Goal: Task Accomplishment & Management: Complete application form

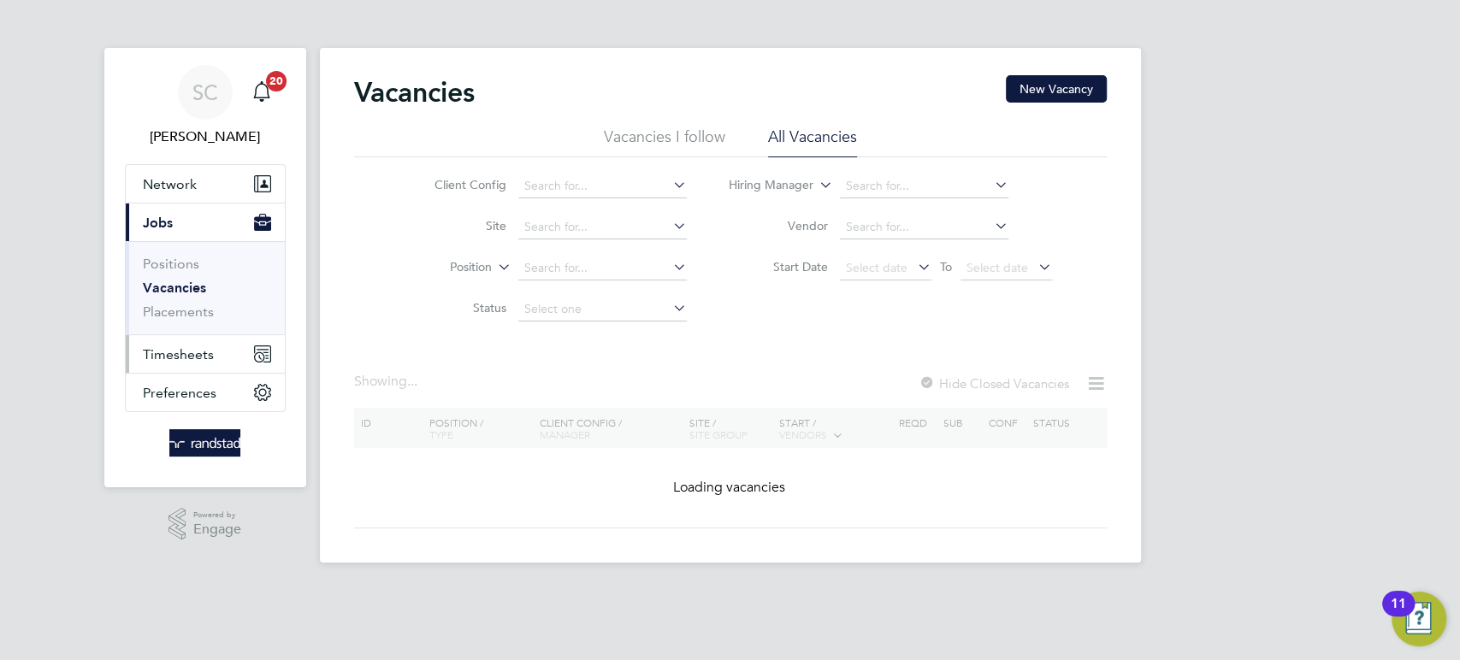
click at [168, 356] on span "Timesheets" at bounding box center [178, 354] width 71 height 16
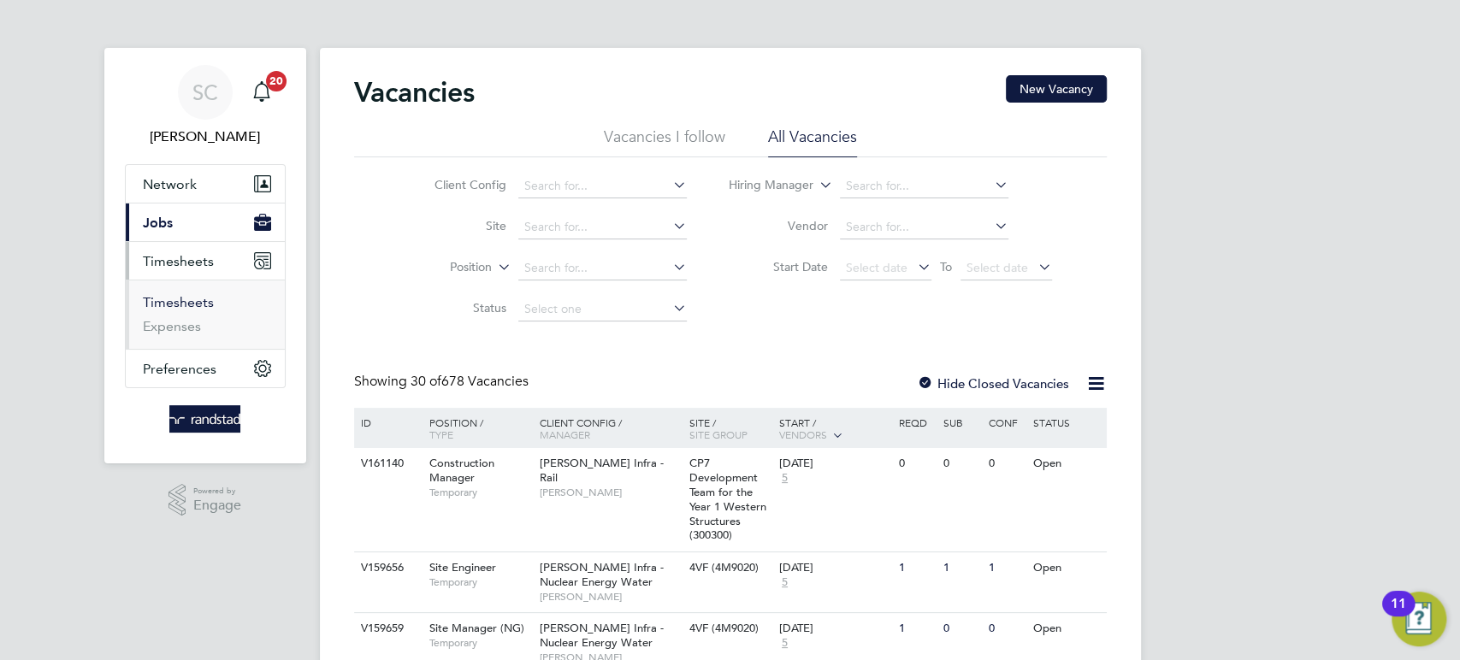
click at [176, 303] on link "Timesheets" at bounding box center [178, 302] width 71 height 16
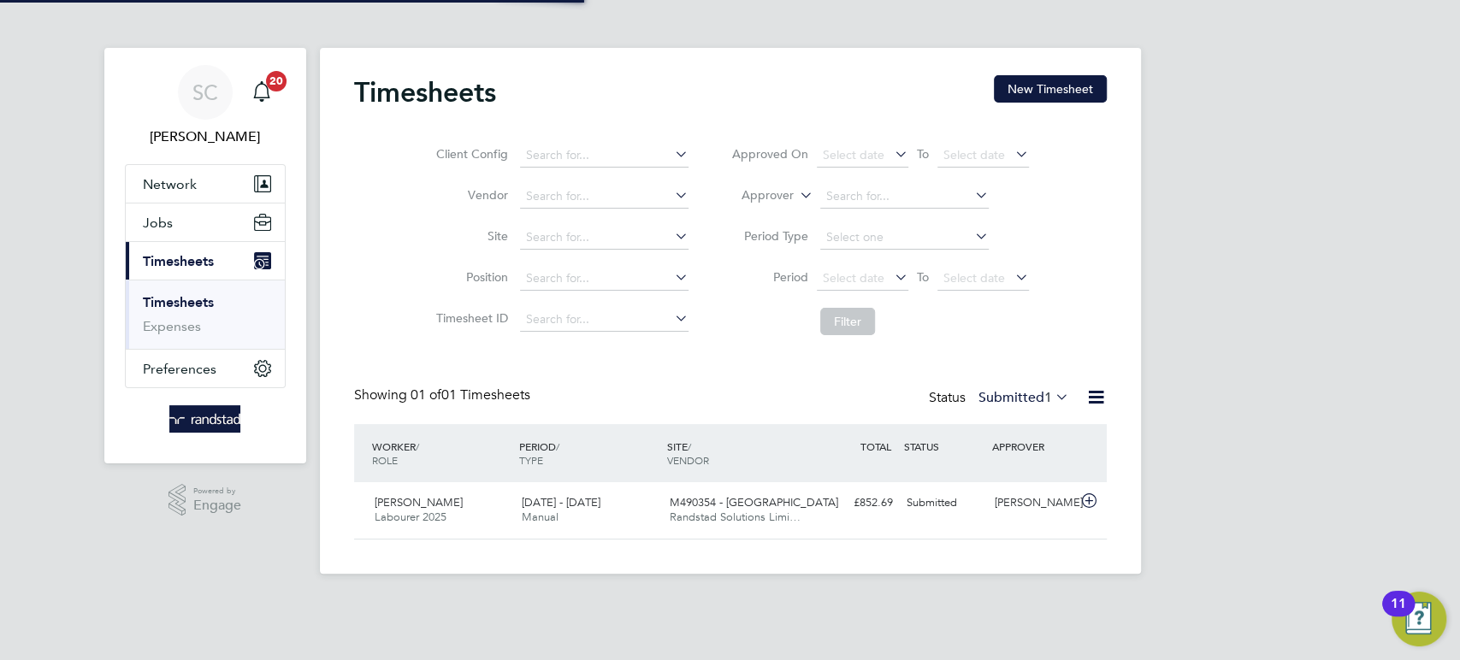
scroll to position [43, 148]
click at [1038, 82] on button "New Timesheet" at bounding box center [1050, 88] width 113 height 27
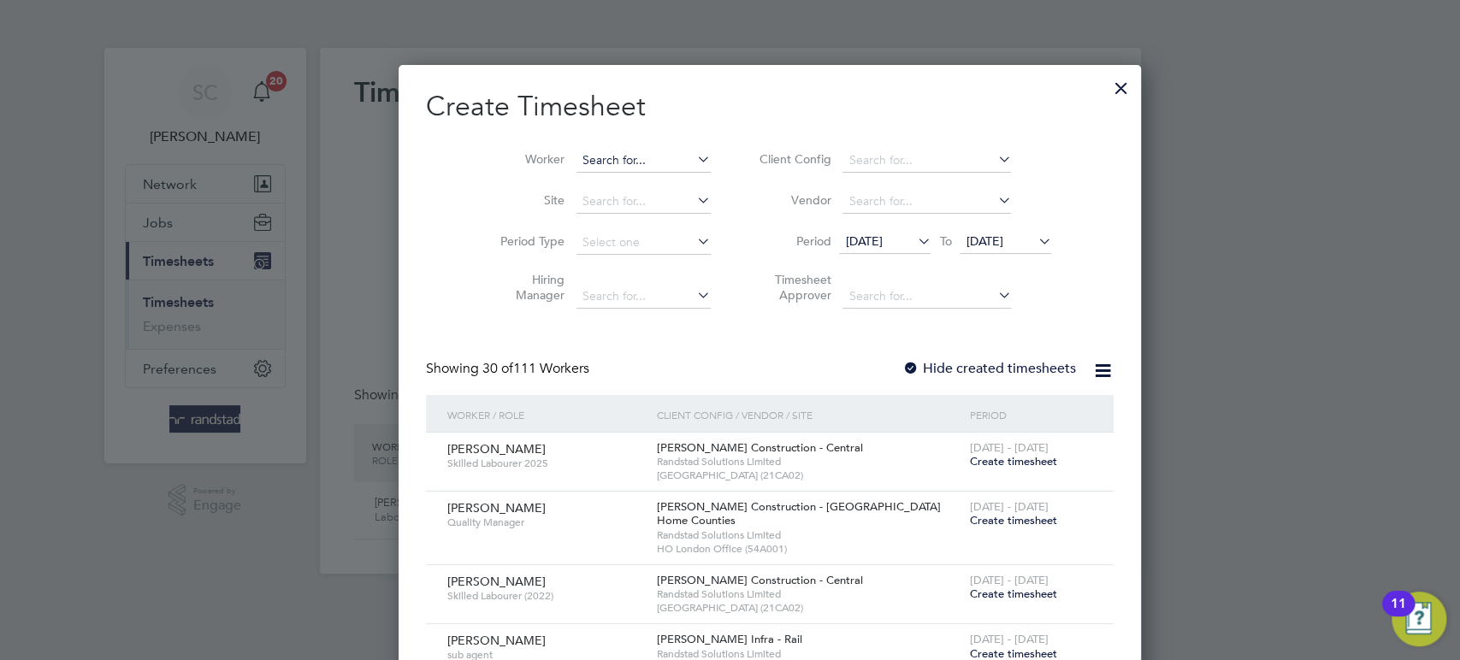
scroll to position [3312, 663]
click at [586, 157] on input at bounding box center [644, 161] width 134 height 24
click at [646, 180] on b "Ca" at bounding box center [653, 183] width 15 height 15
type input "[PERSON_NAME]"
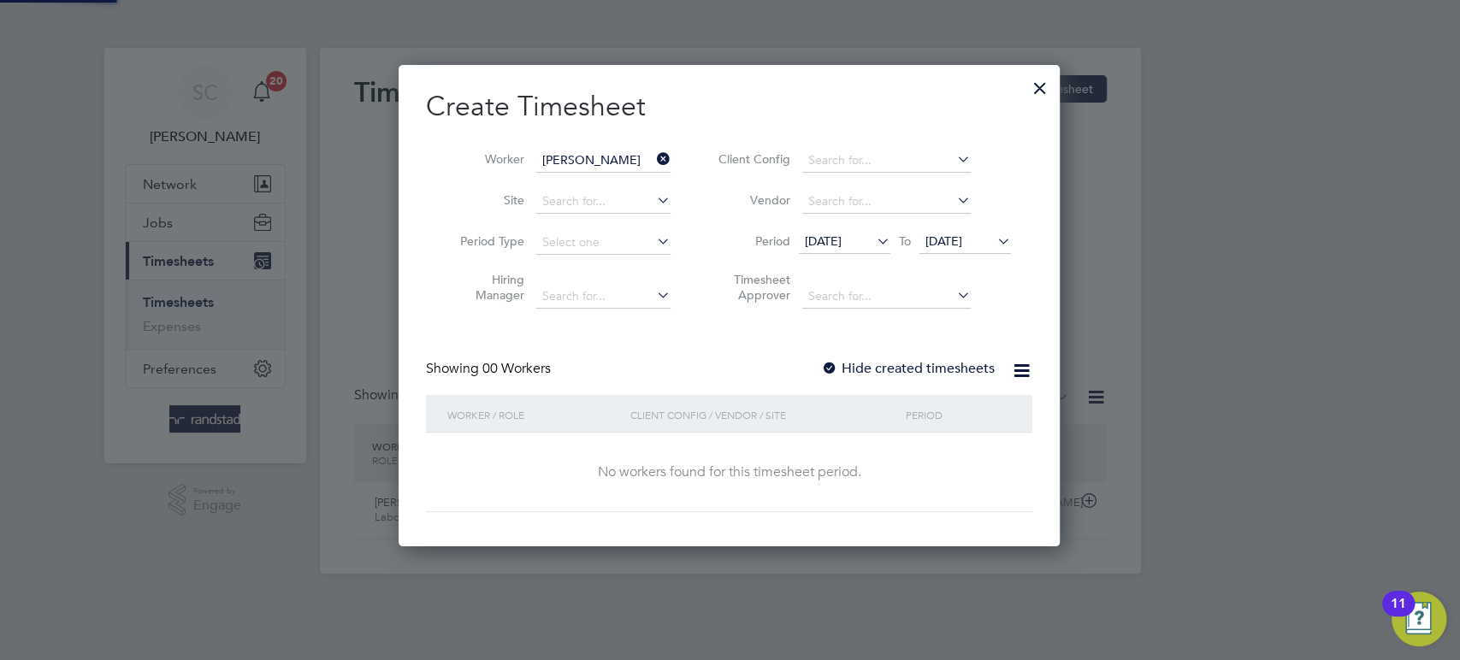
scroll to position [481, 663]
click at [829, 364] on div at bounding box center [829, 369] width 17 height 17
click at [961, 240] on span "[DATE]" at bounding box center [944, 241] width 37 height 15
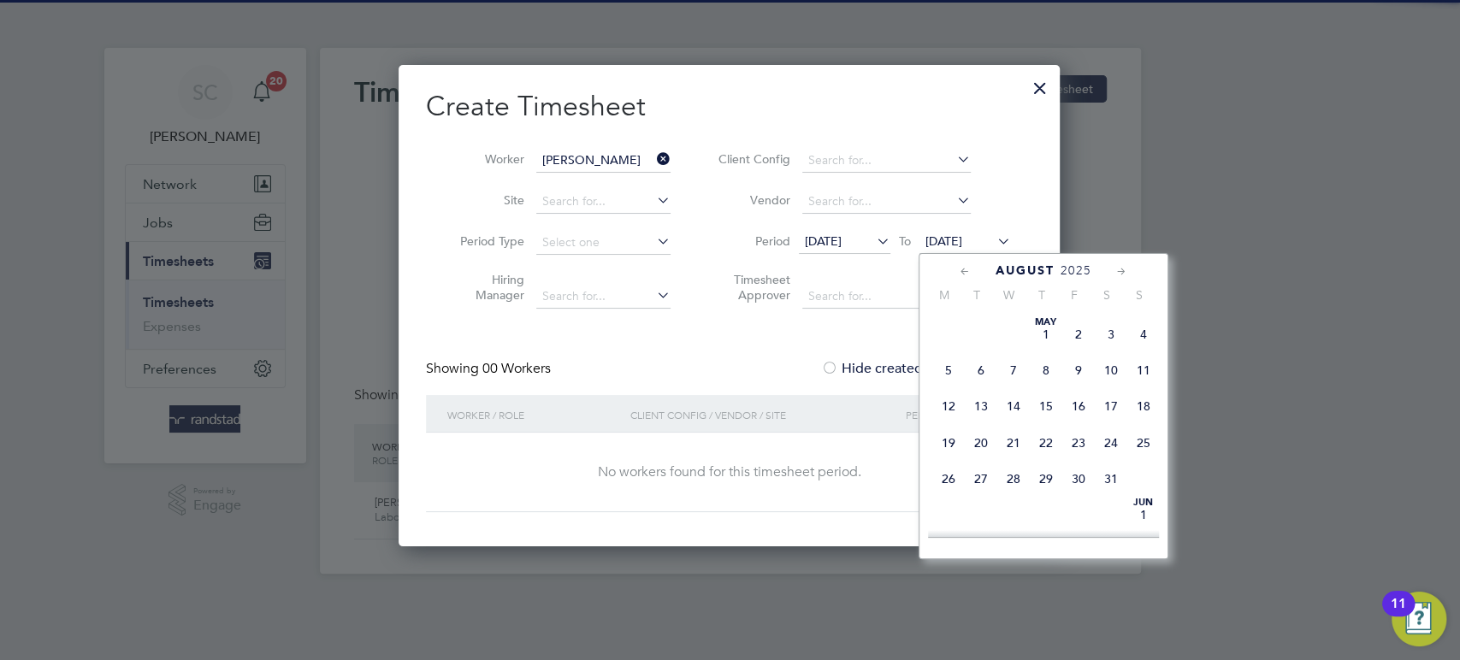
scroll to position [638, 0]
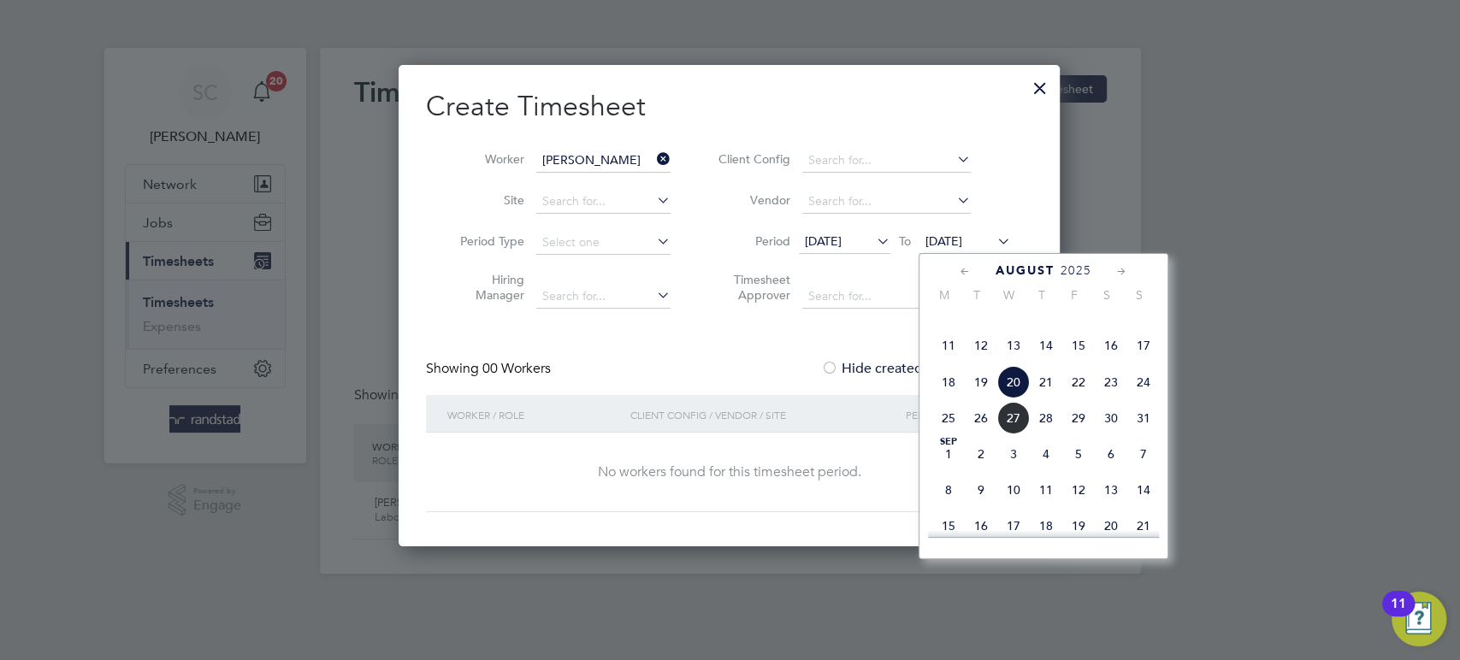
click at [1085, 399] on span "22" at bounding box center [1078, 382] width 33 height 33
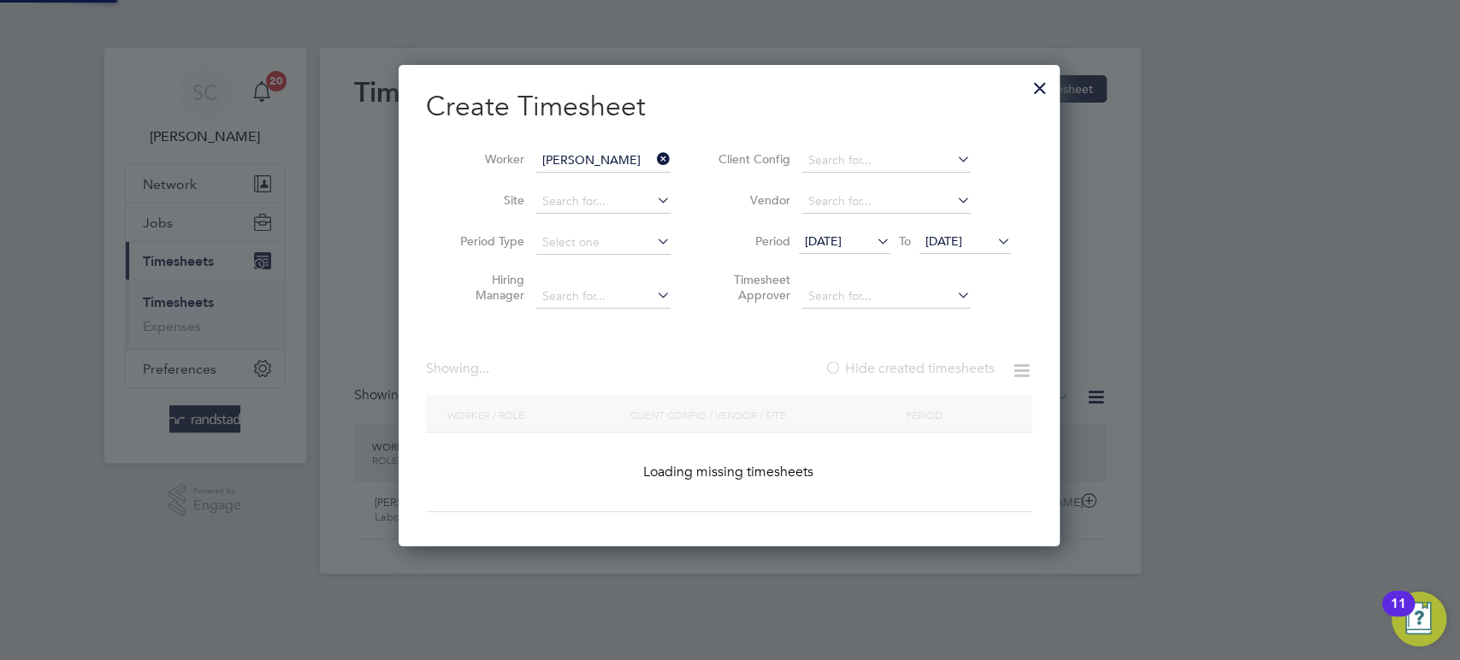
scroll to position [519, 663]
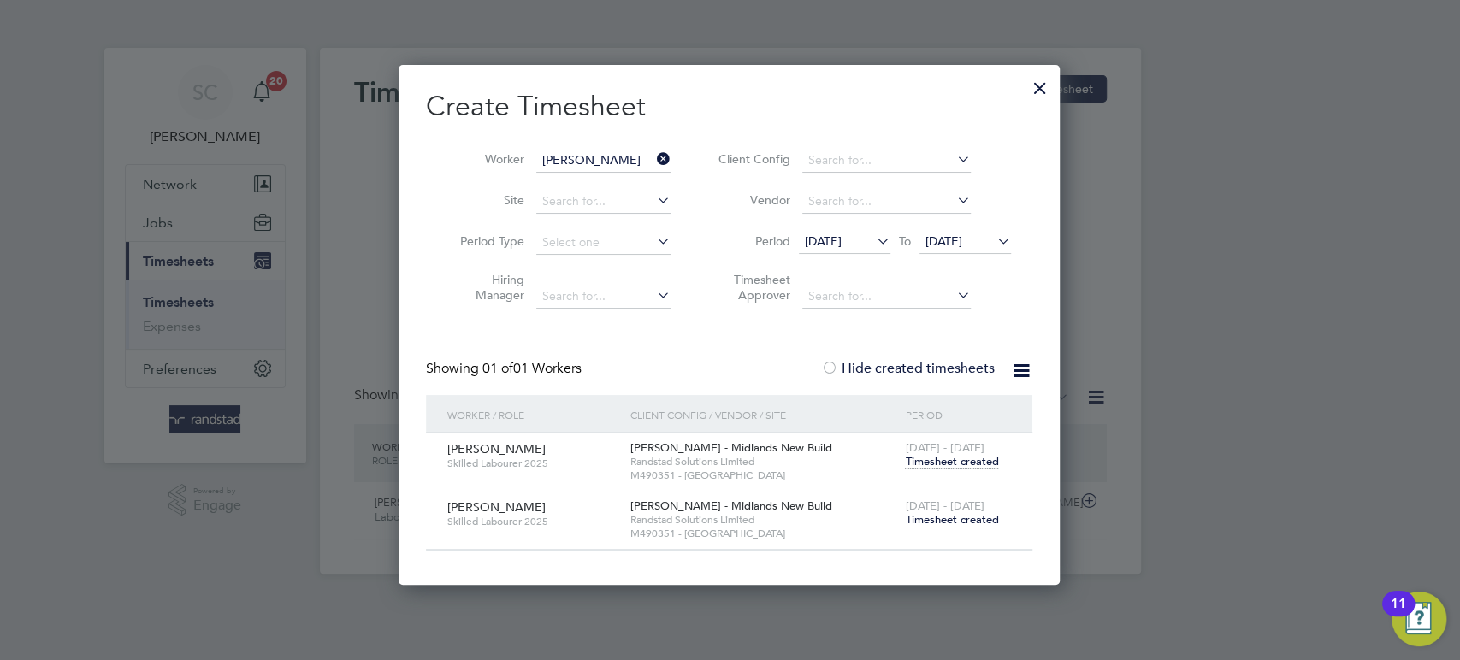
click at [960, 519] on span "Timesheet created" at bounding box center [951, 519] width 93 height 15
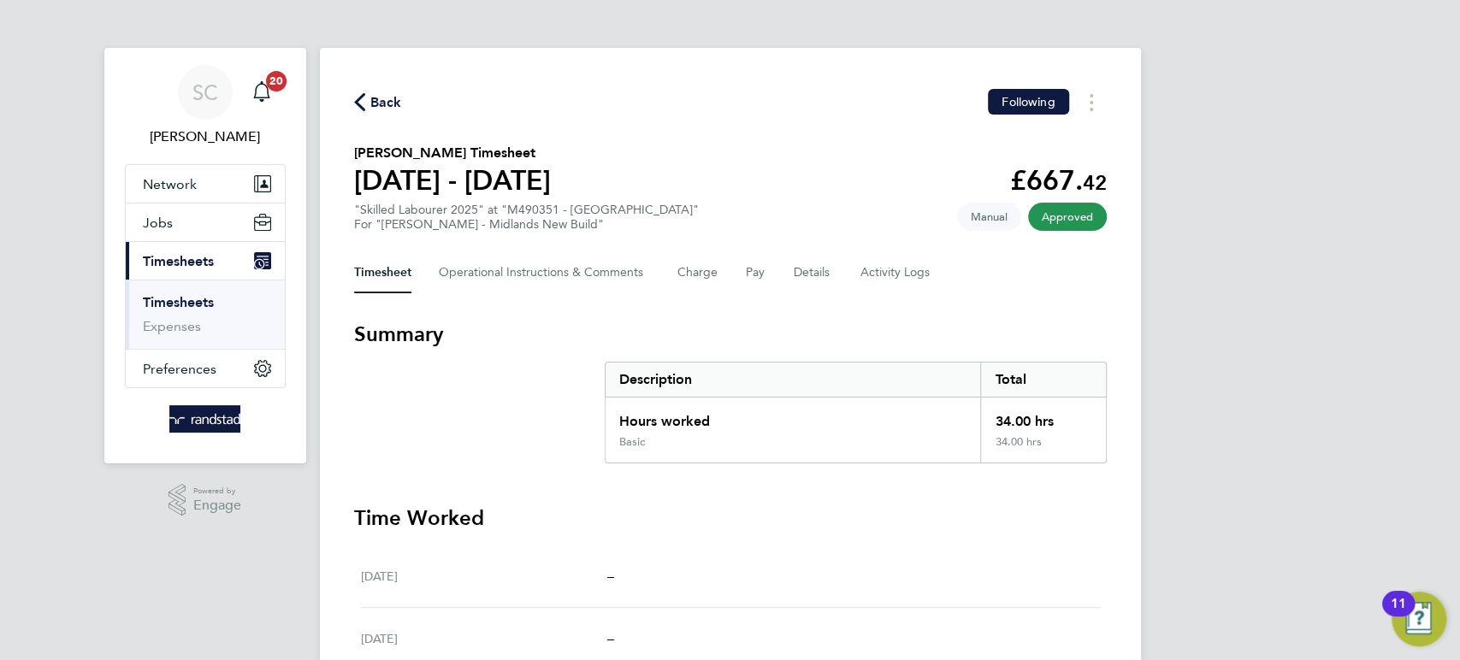
click at [386, 105] on span "Back" at bounding box center [386, 102] width 32 height 21
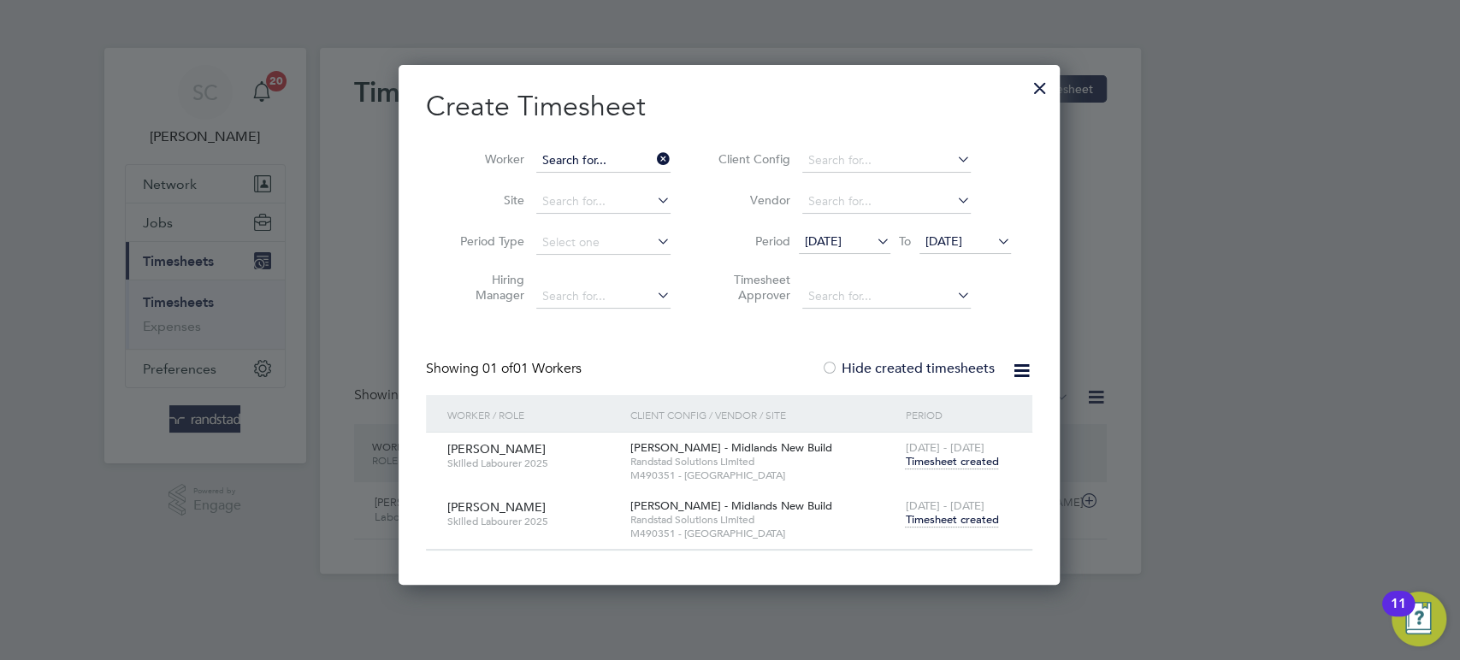
scroll to position [481, 663]
click at [614, 155] on input at bounding box center [603, 161] width 134 height 24
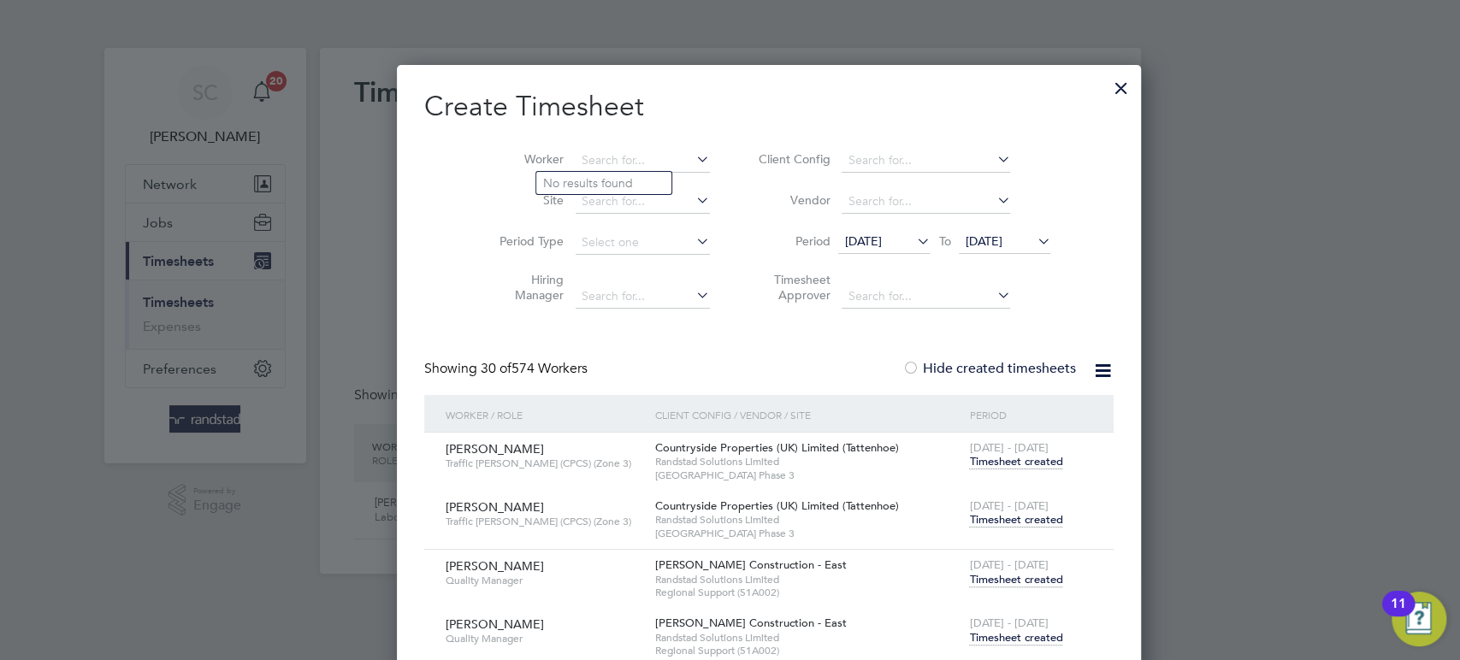
scroll to position [4113, 665]
click at [567, 190] on li "[PERSON_NAME] usif" at bounding box center [610, 183] width 149 height 23
type input "[PERSON_NAME]"
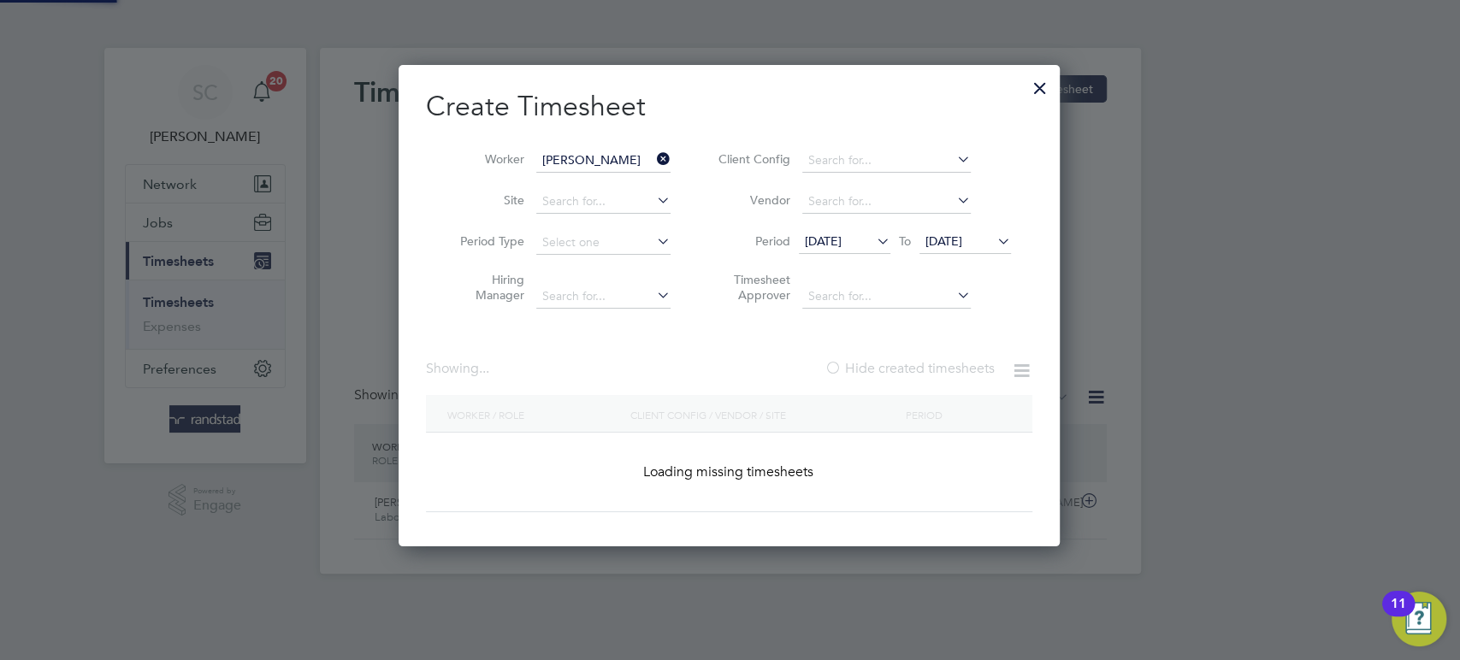
scroll to position [519, 663]
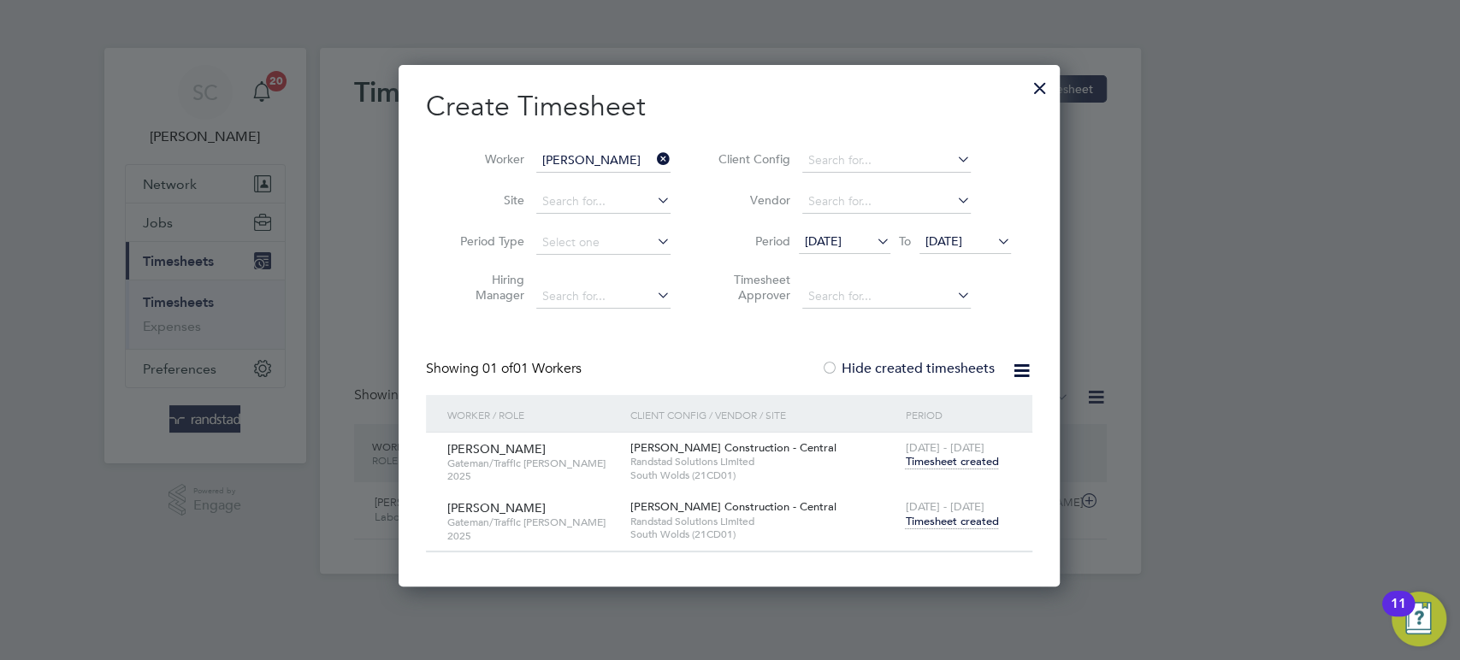
click at [956, 521] on span "Timesheet created" at bounding box center [951, 521] width 93 height 15
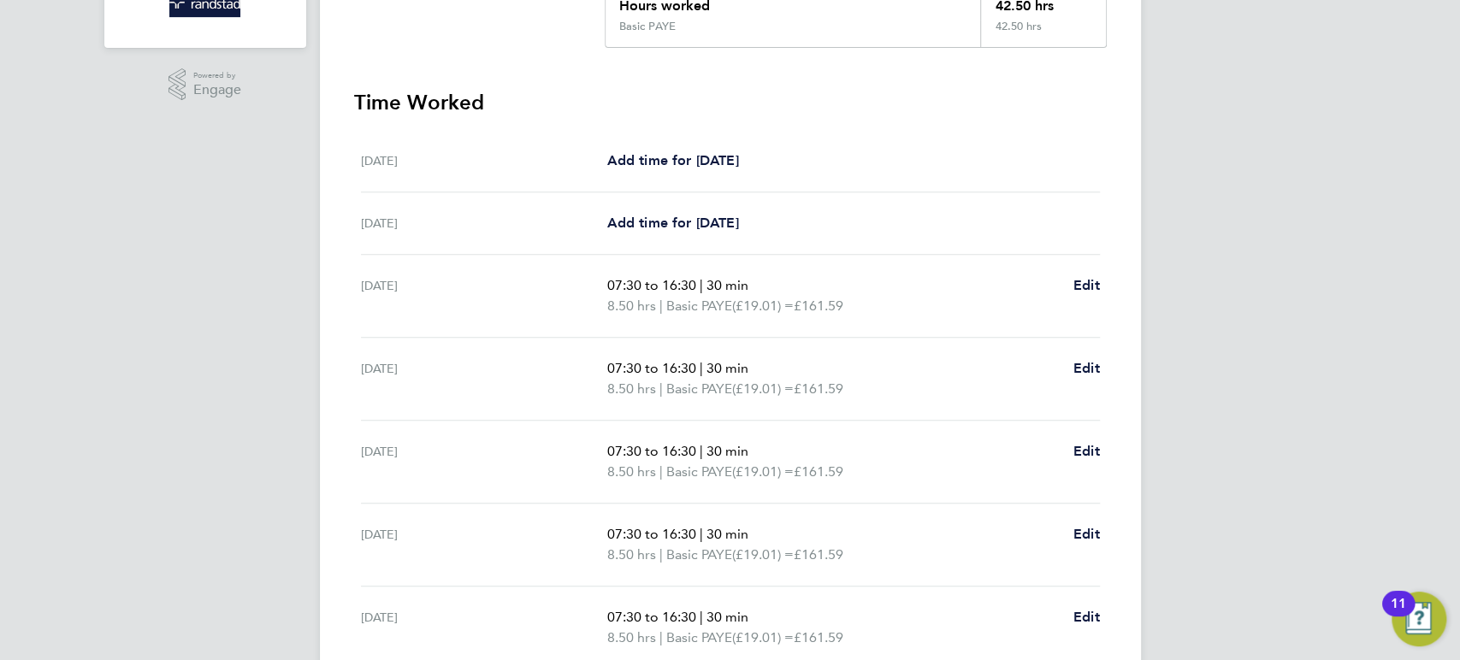
scroll to position [212, 0]
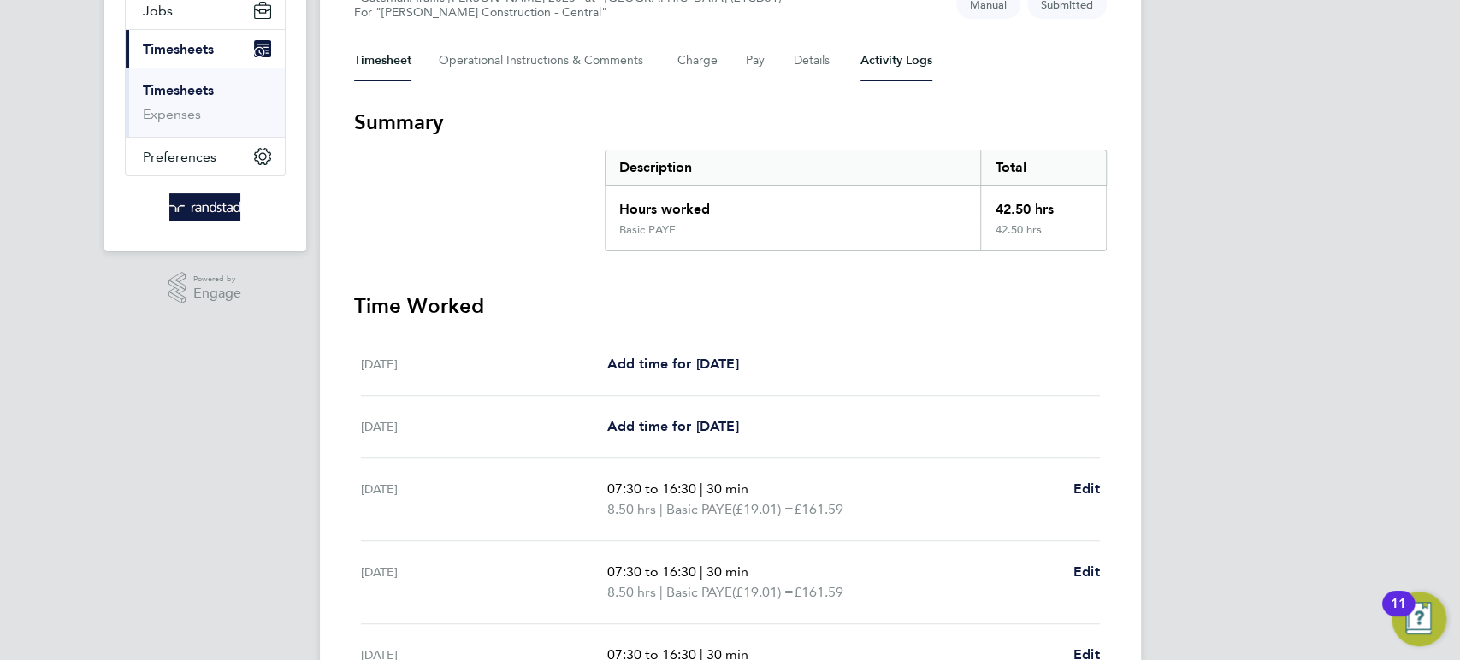
click at [891, 66] on Logs-tab "Activity Logs" at bounding box center [897, 60] width 72 height 41
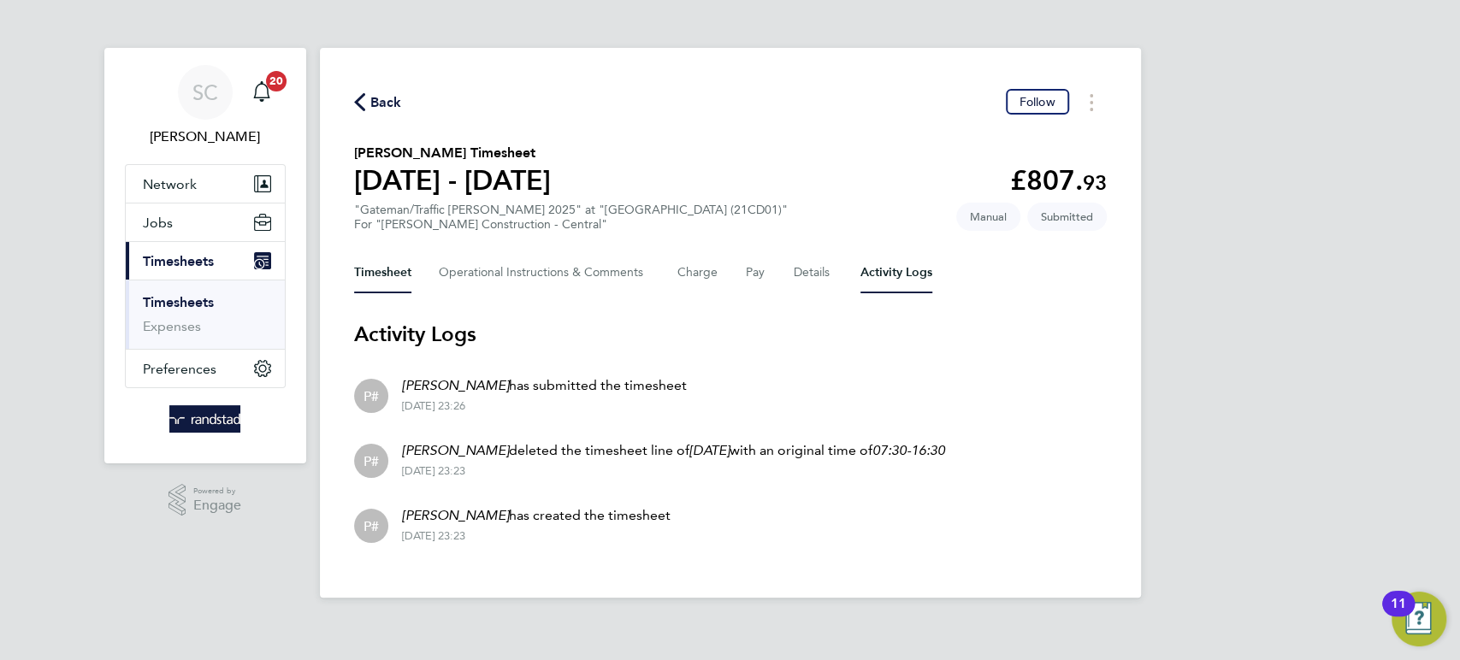
click at [385, 274] on button "Timesheet" at bounding box center [382, 272] width 57 height 41
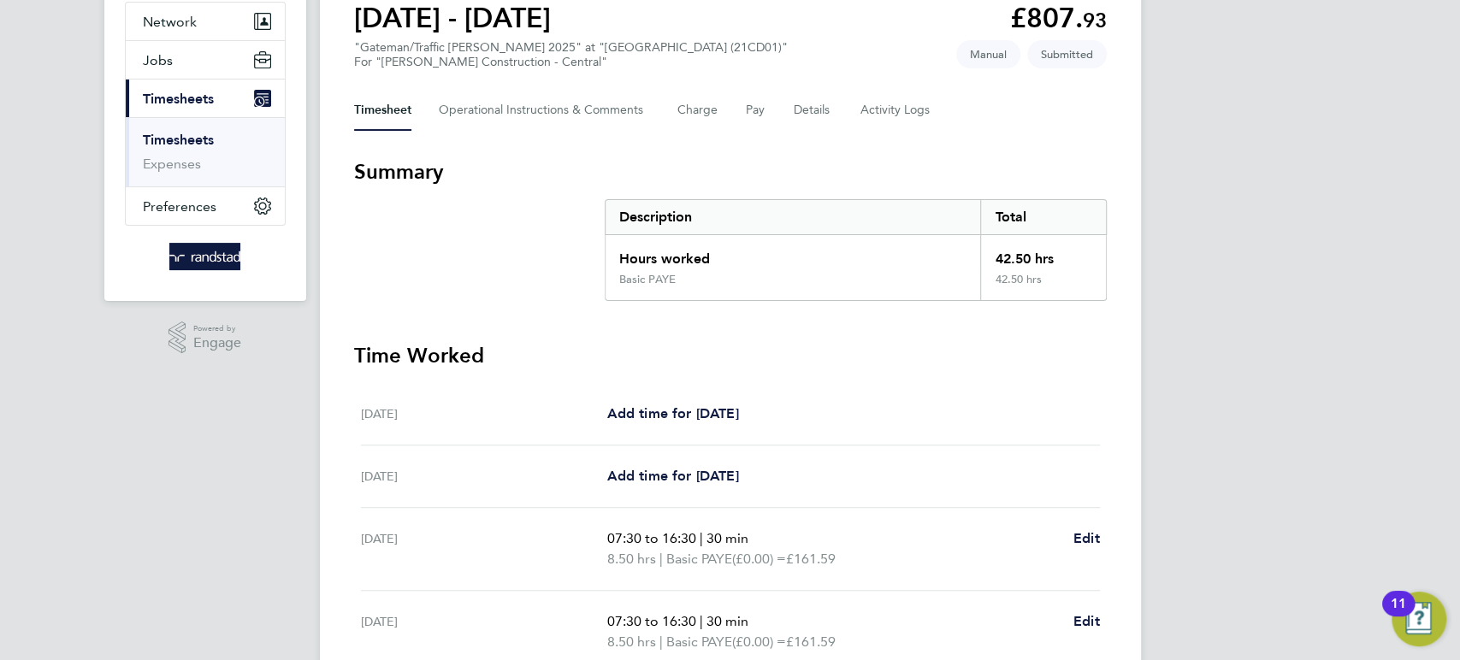
scroll to position [162, 0]
click at [813, 115] on button "Details" at bounding box center [813, 111] width 39 height 41
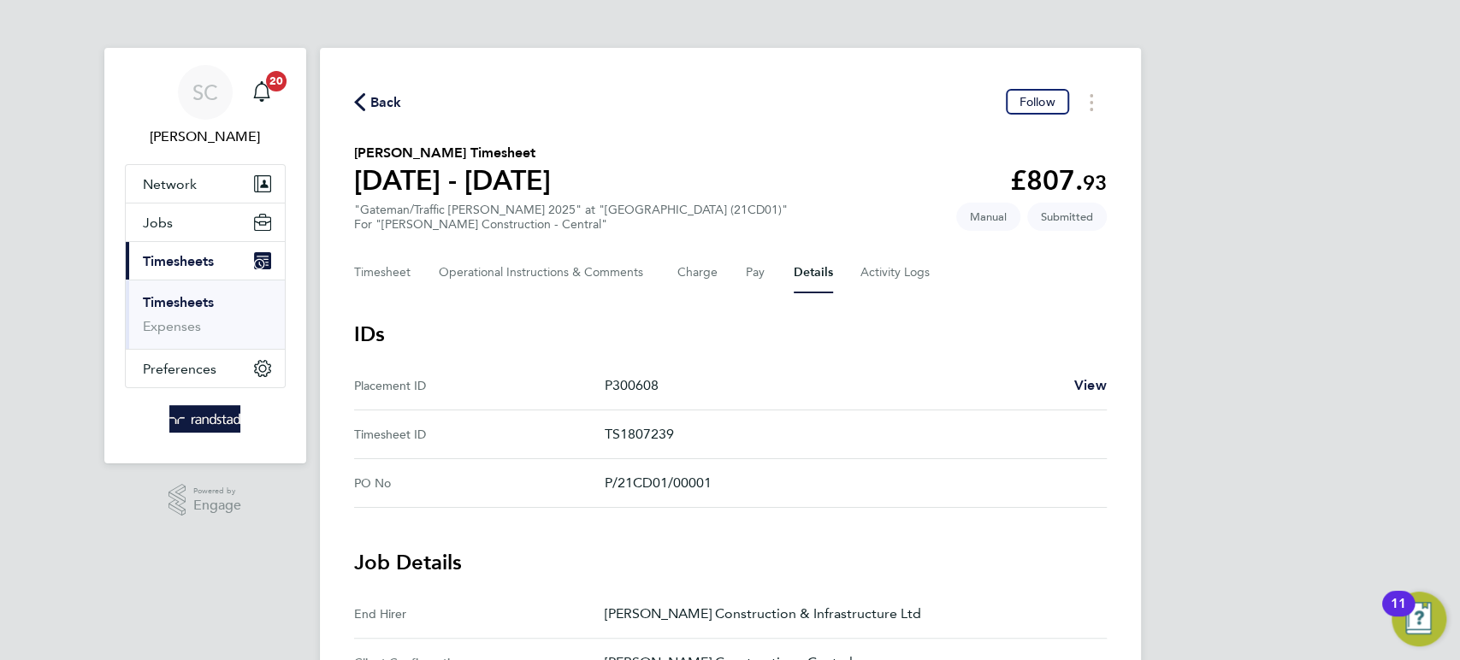
click at [393, 106] on span "Back" at bounding box center [386, 102] width 32 height 21
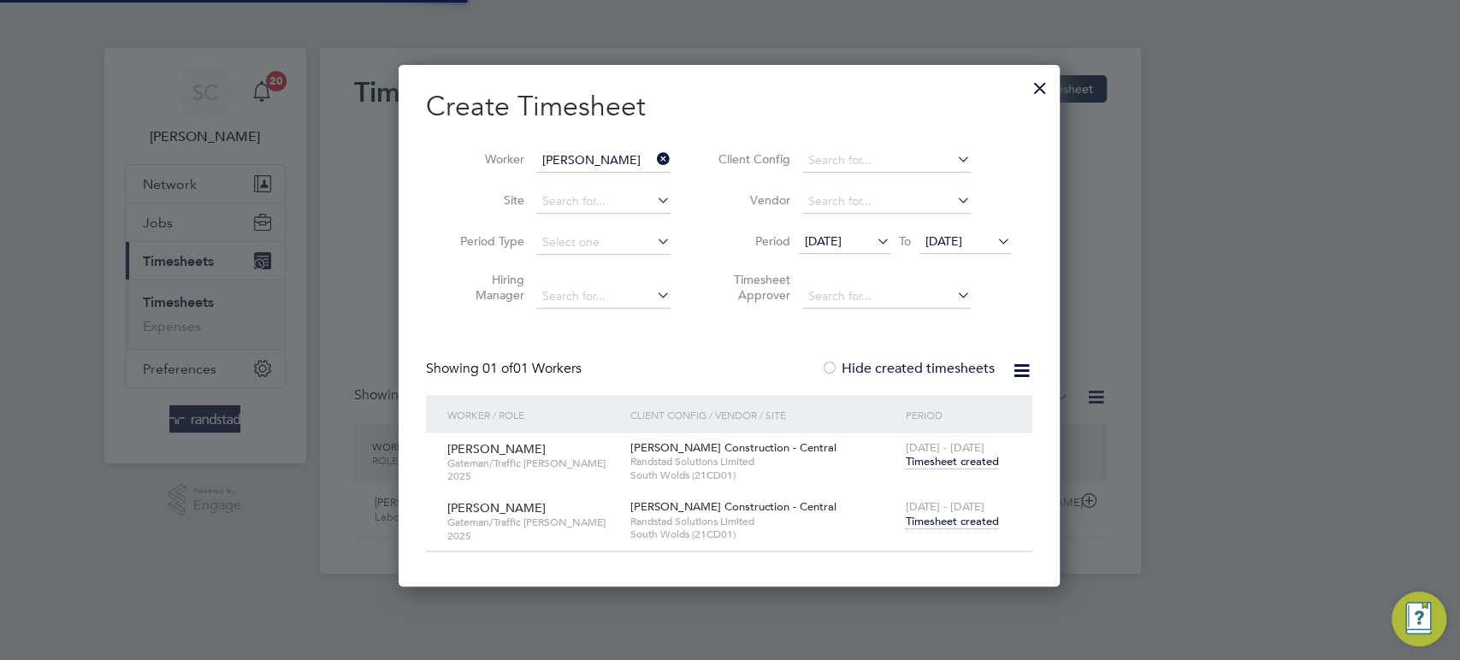
scroll to position [43, 148]
click at [971, 463] on span "Timesheet created" at bounding box center [951, 461] width 93 height 15
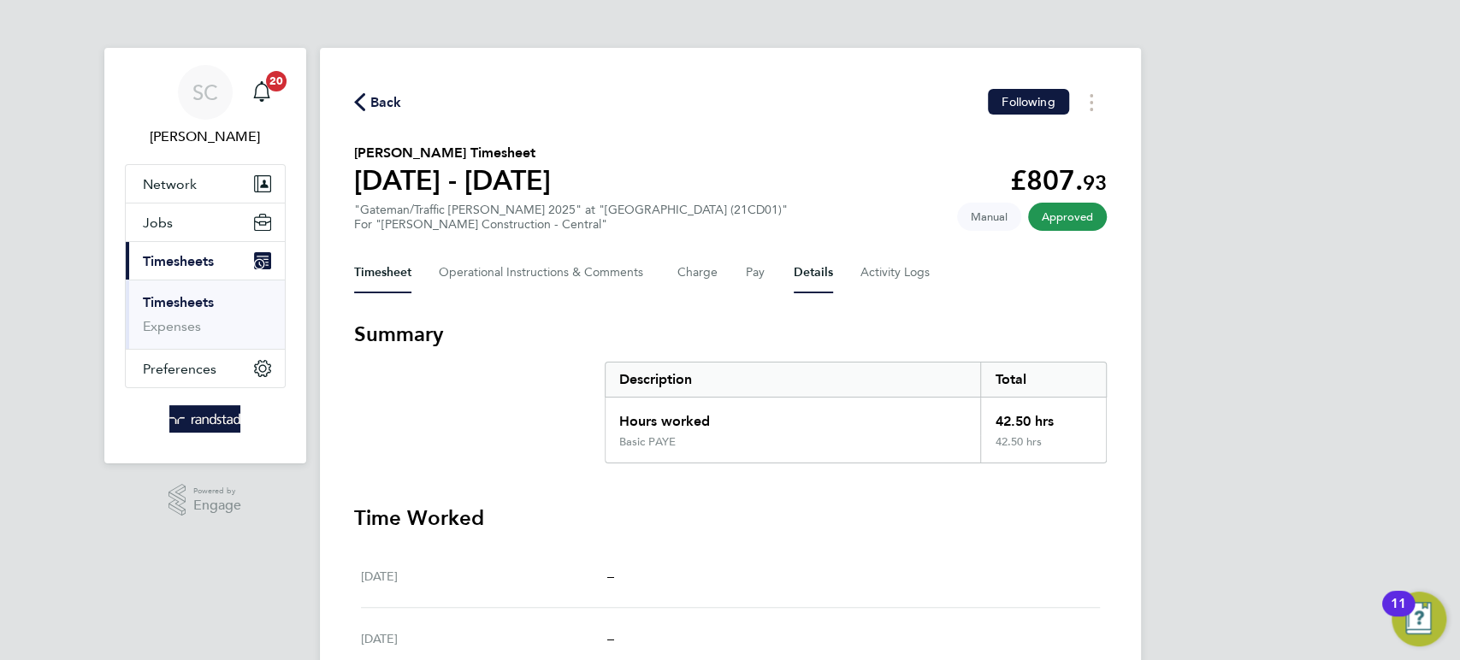
click at [806, 280] on button "Details" at bounding box center [813, 272] width 39 height 41
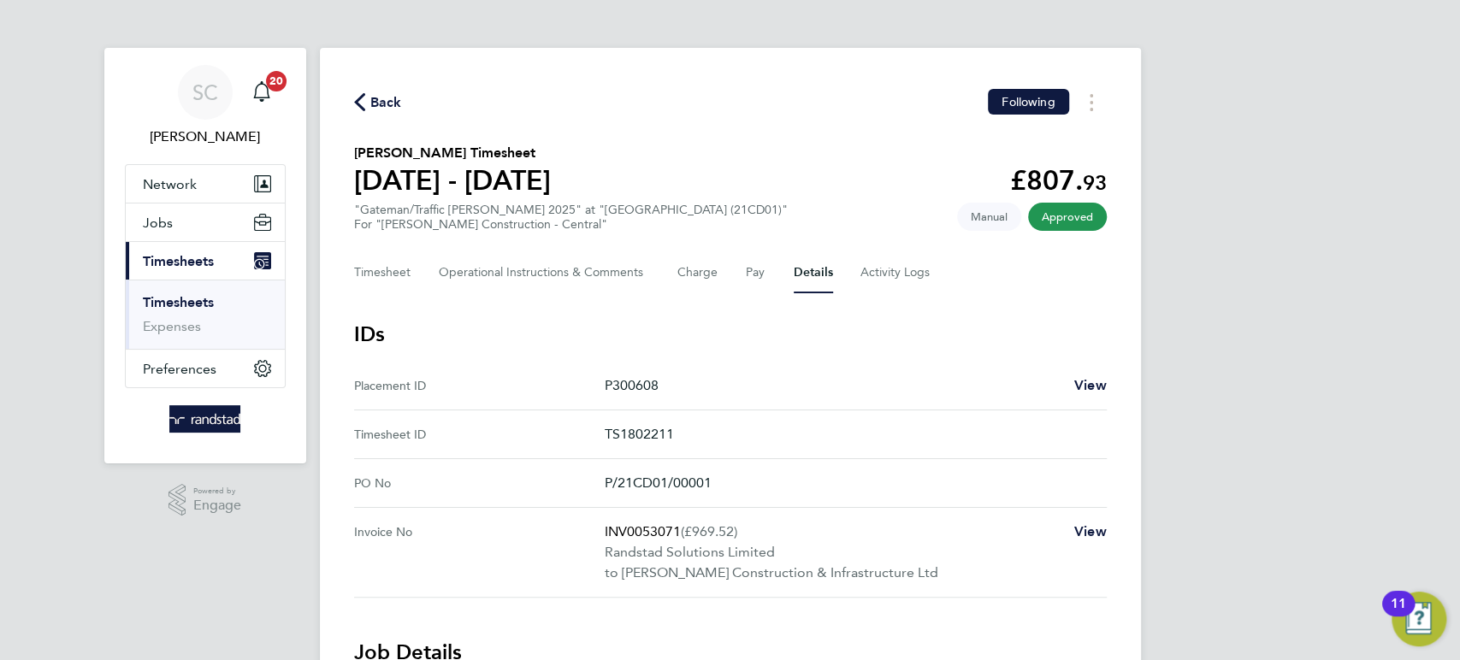
click at [386, 97] on span "Back" at bounding box center [386, 102] width 32 height 21
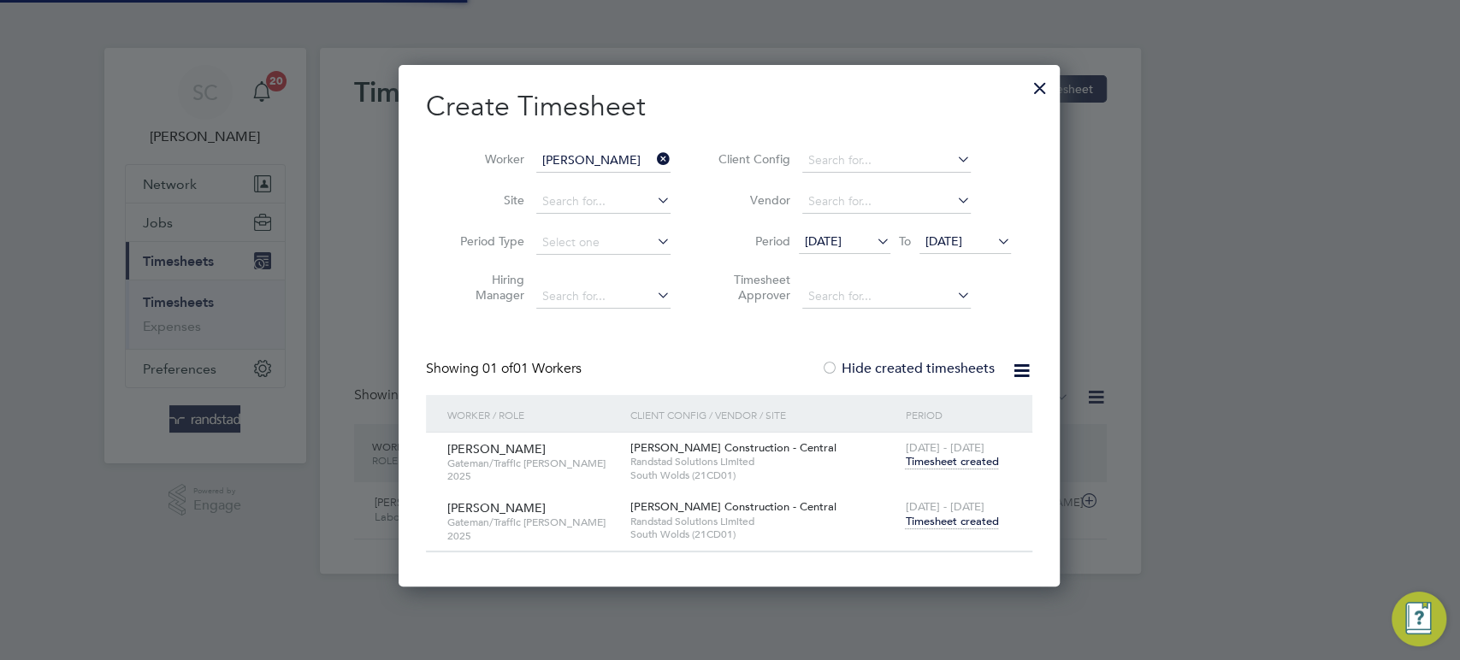
scroll to position [43, 148]
click at [949, 517] on span "Timesheet created" at bounding box center [951, 521] width 93 height 15
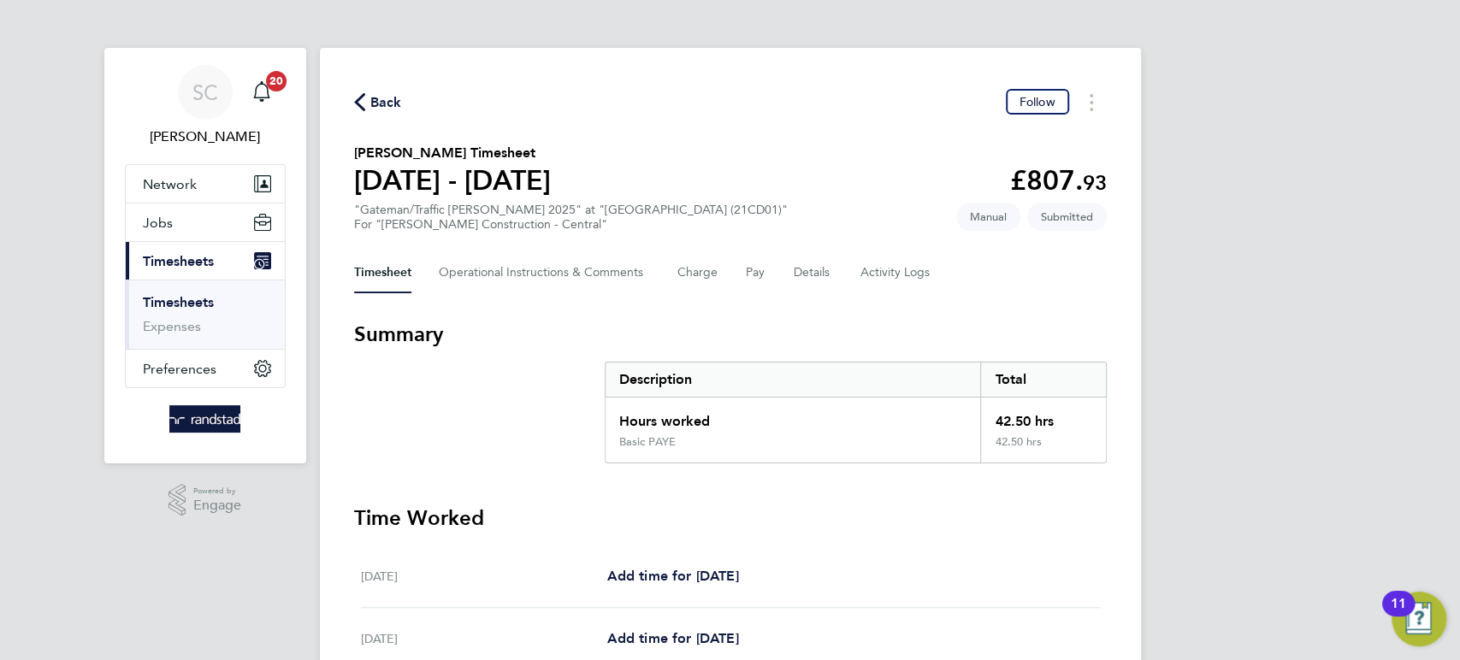
click at [379, 103] on span "Back" at bounding box center [386, 102] width 32 height 21
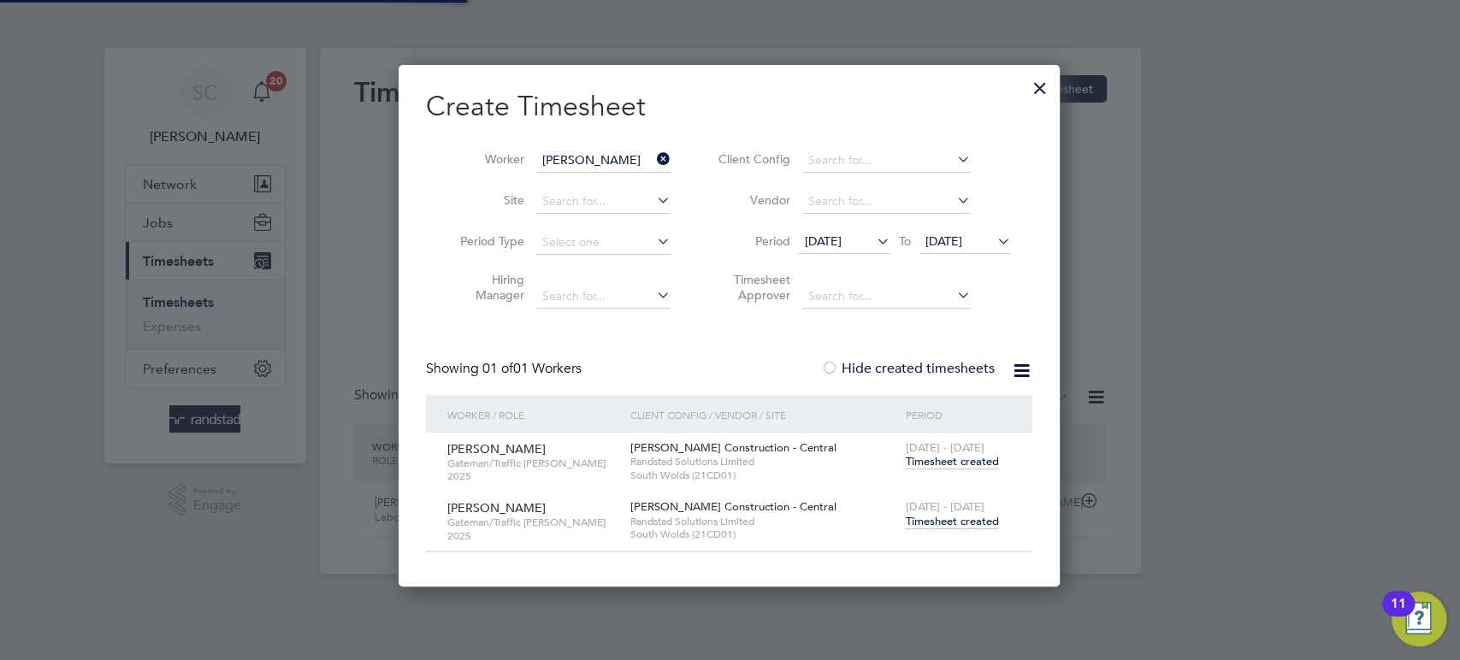
scroll to position [43, 148]
click at [588, 164] on input at bounding box center [603, 161] width 134 height 24
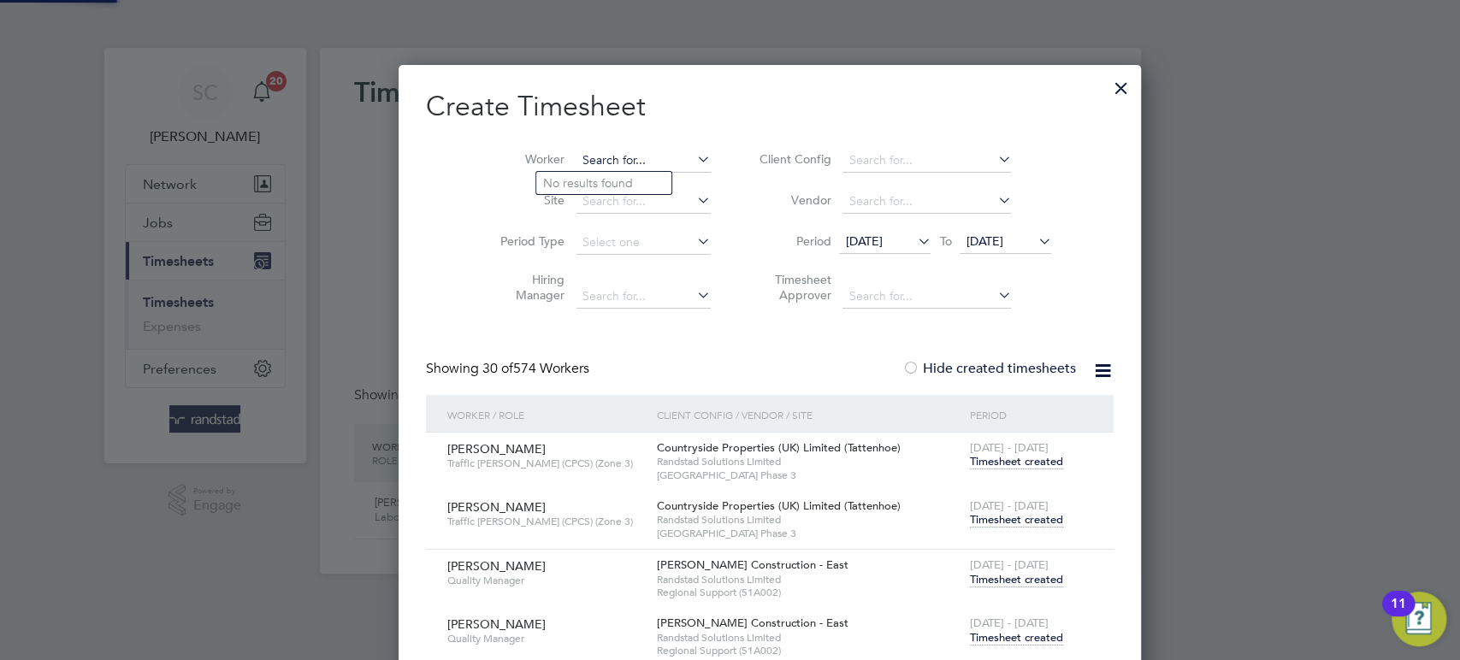
scroll to position [4113, 665]
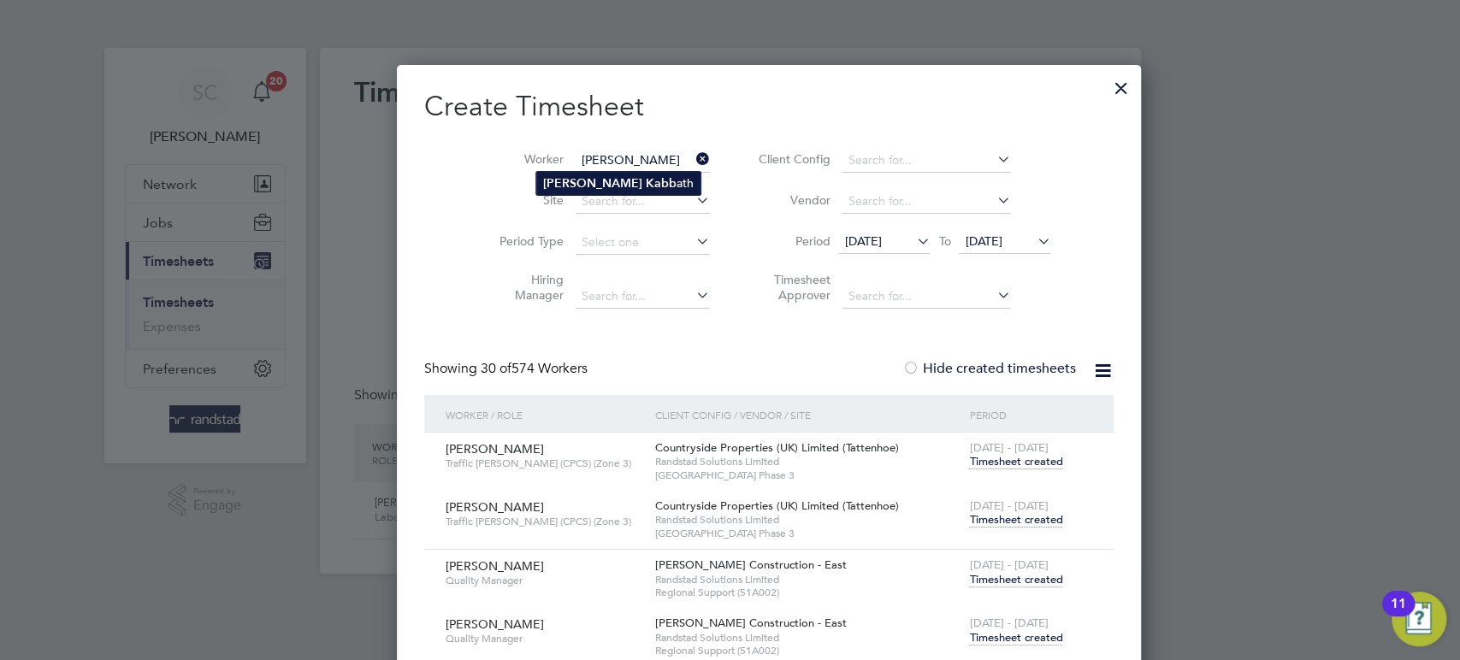
click at [585, 192] on li "[PERSON_NAME] ath" at bounding box center [618, 183] width 164 height 23
type input "[PERSON_NAME]"
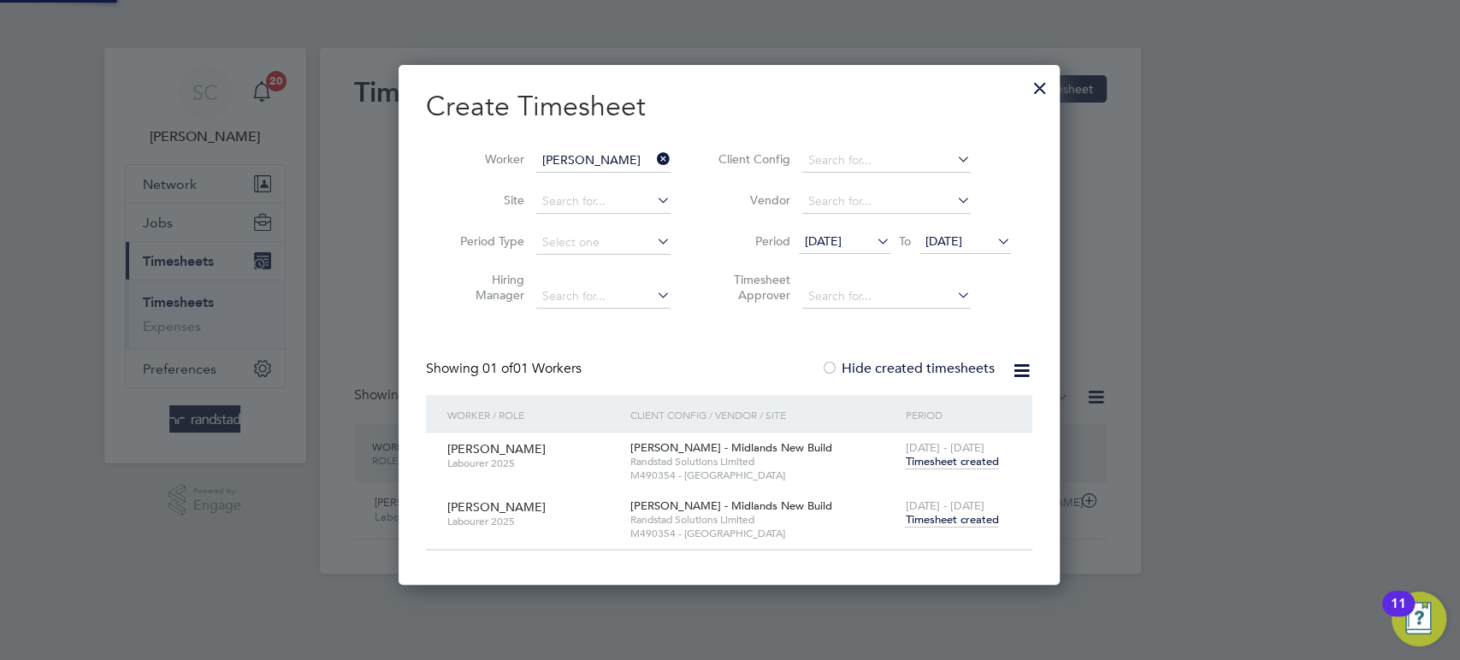
scroll to position [519, 663]
click at [965, 519] on span "Timesheet created" at bounding box center [951, 519] width 93 height 15
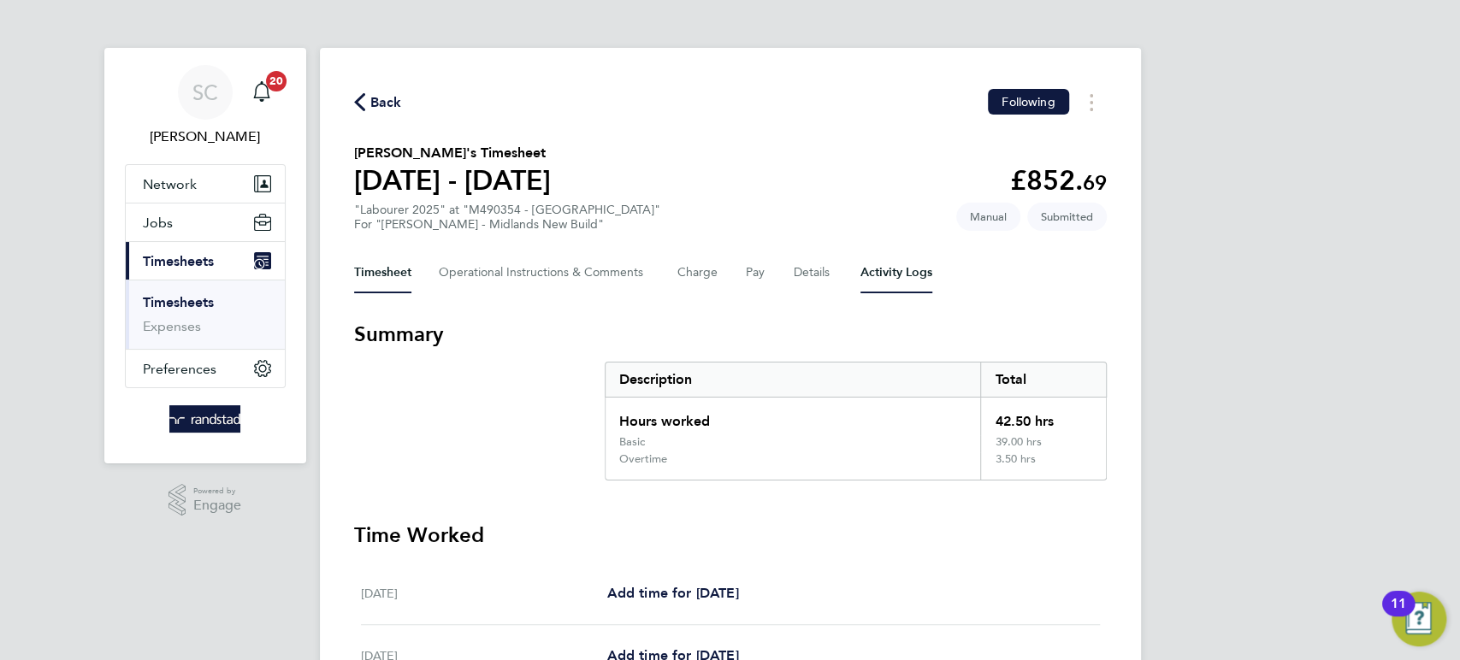
click at [880, 273] on Logs-tab "Activity Logs" at bounding box center [897, 272] width 72 height 41
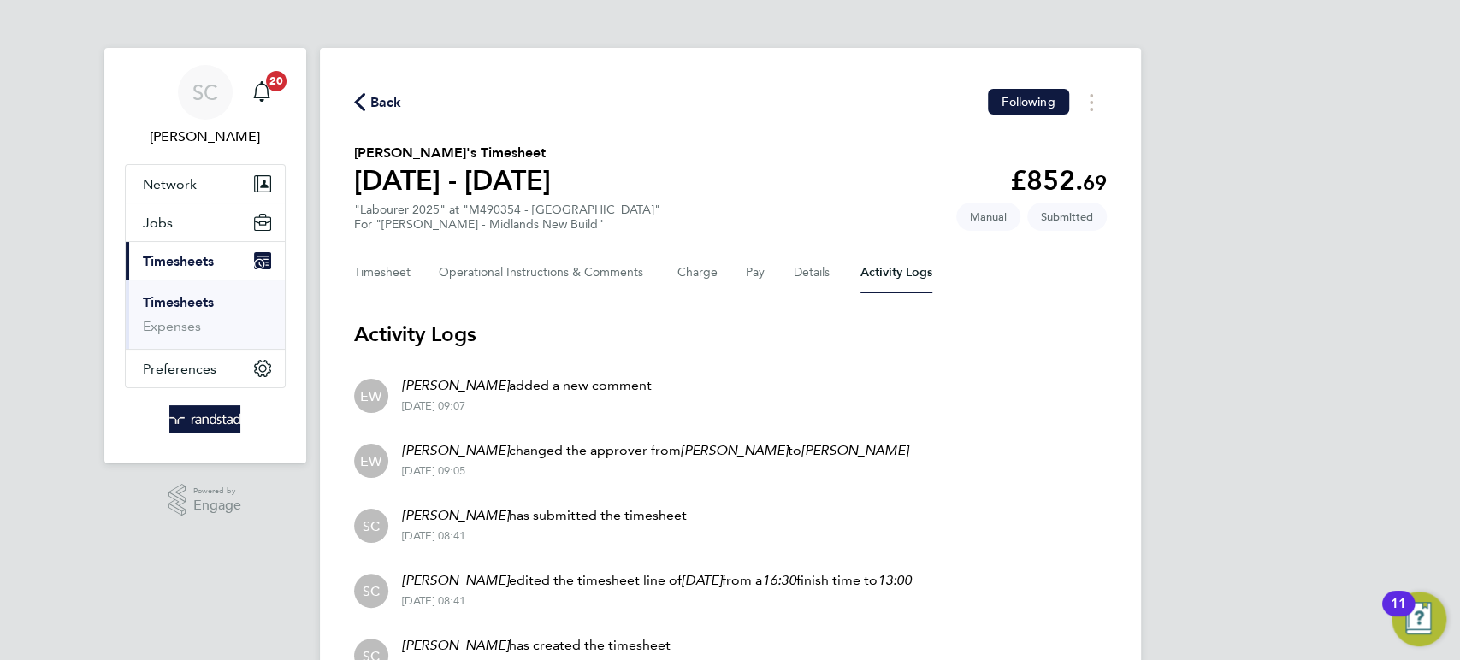
click at [387, 107] on span "Back" at bounding box center [386, 102] width 32 height 21
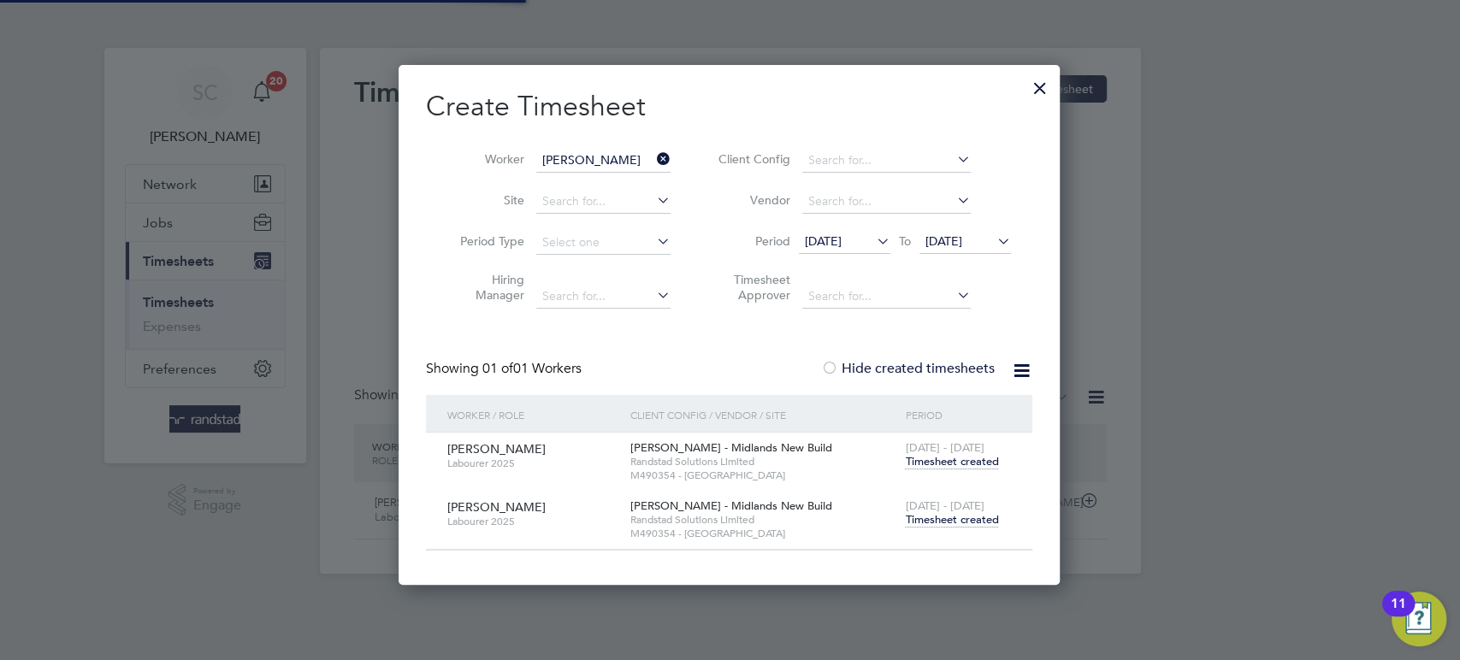
scroll to position [43, 148]
click at [571, 166] on input "[PERSON_NAME]" at bounding box center [603, 161] width 134 height 24
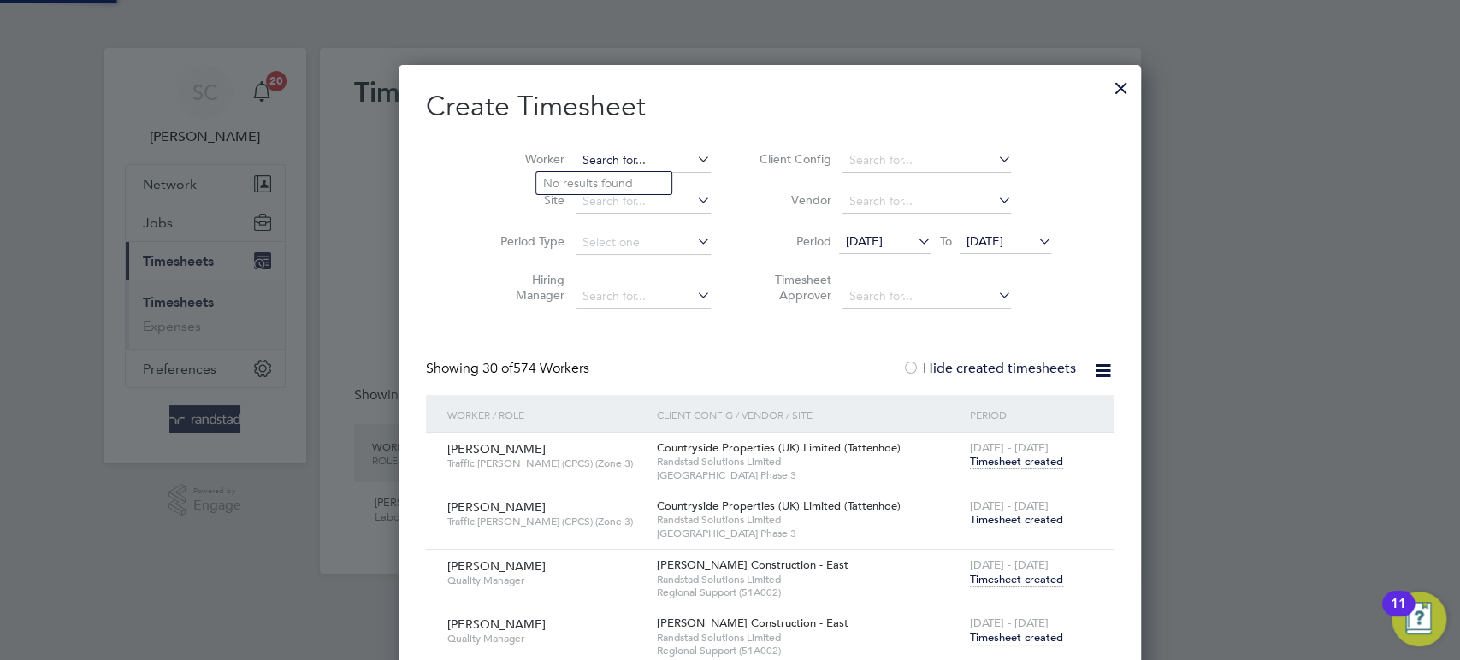
scroll to position [4113, 665]
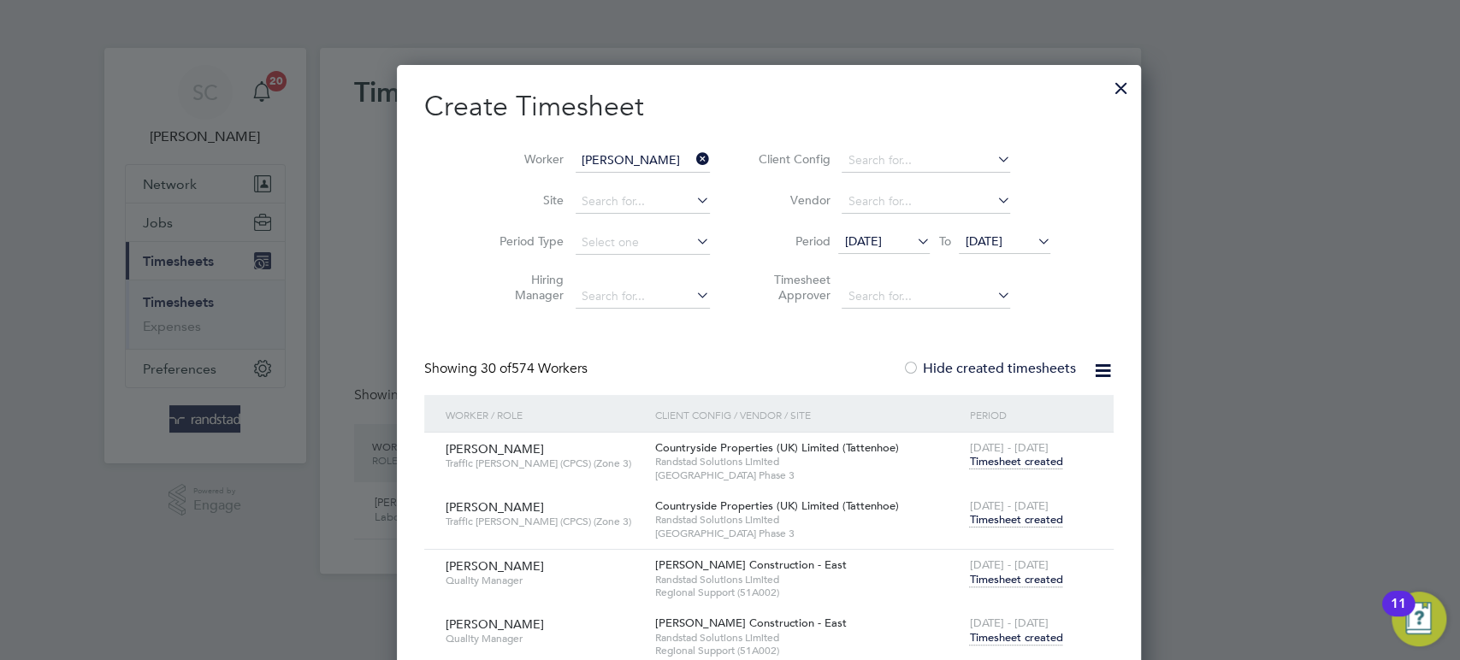
click at [578, 193] on li "[PERSON_NAME] imatira" at bounding box center [620, 183] width 168 height 23
type input "[PERSON_NAME]"
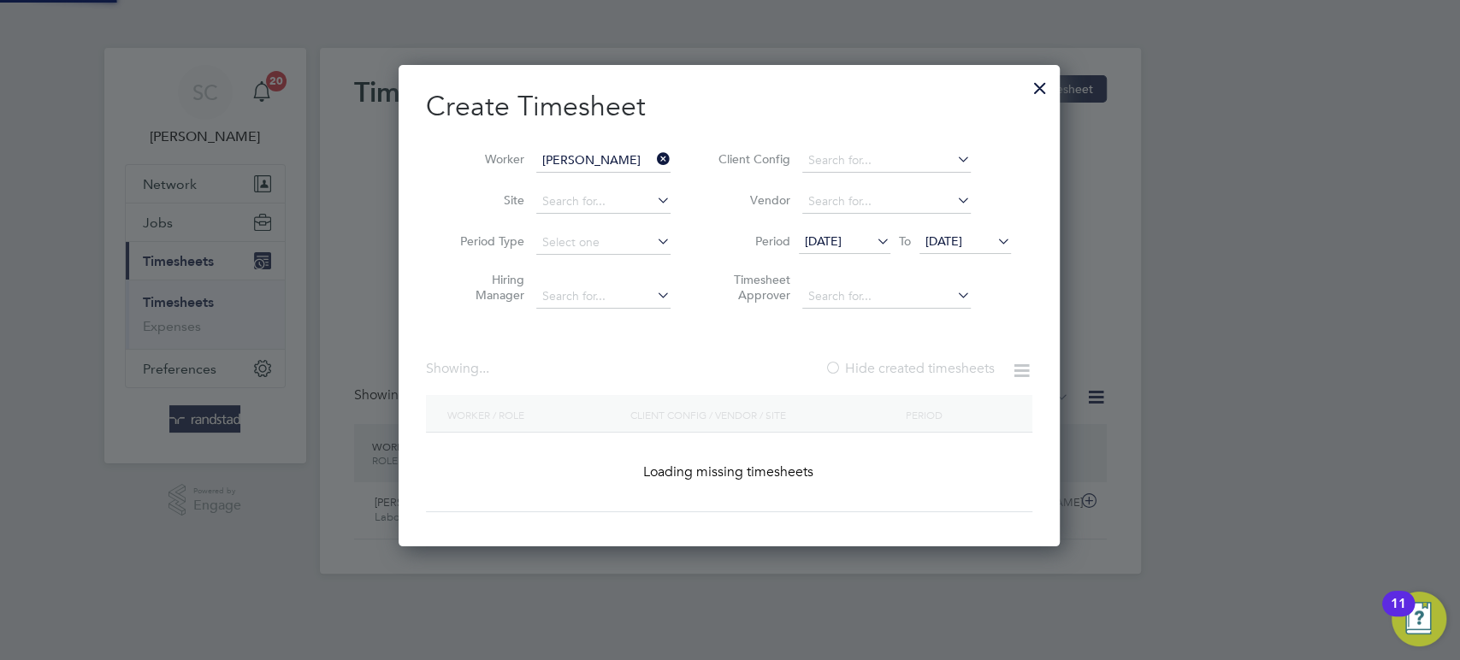
scroll to position [546, 674]
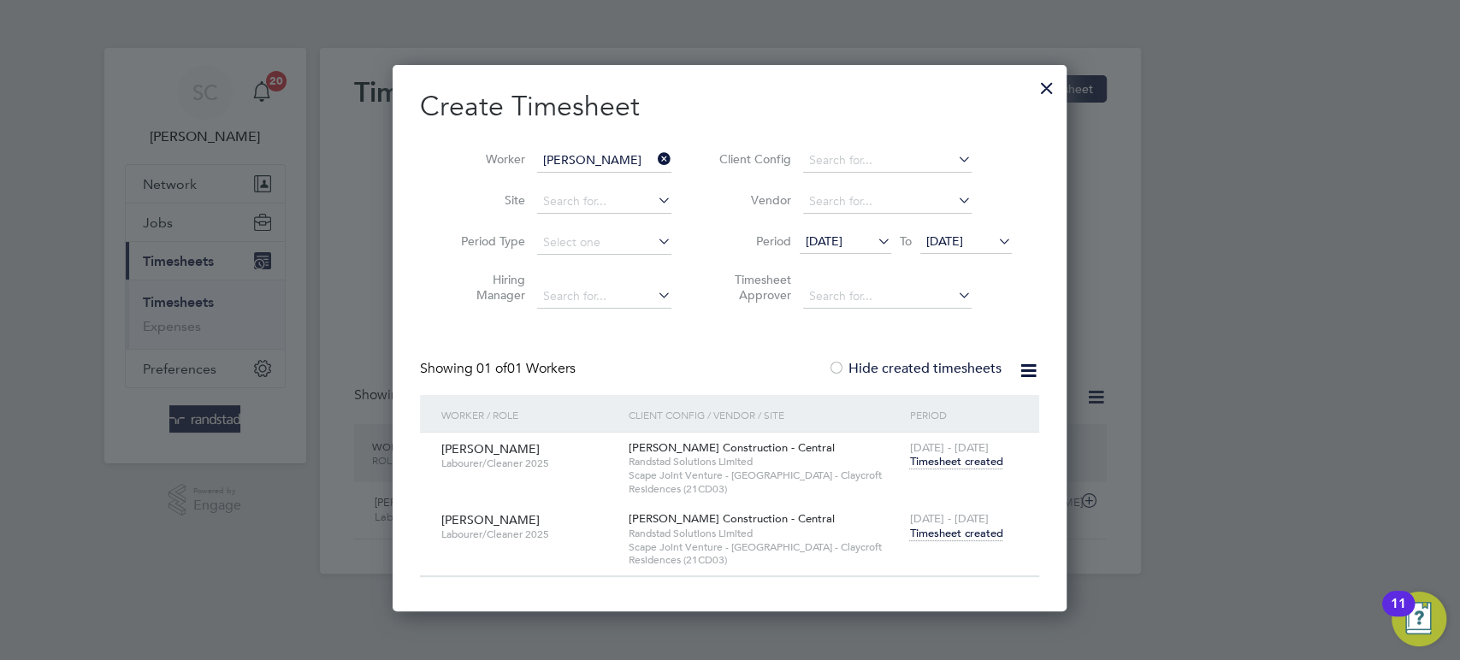
click at [976, 532] on span "Timesheet created" at bounding box center [955, 533] width 93 height 15
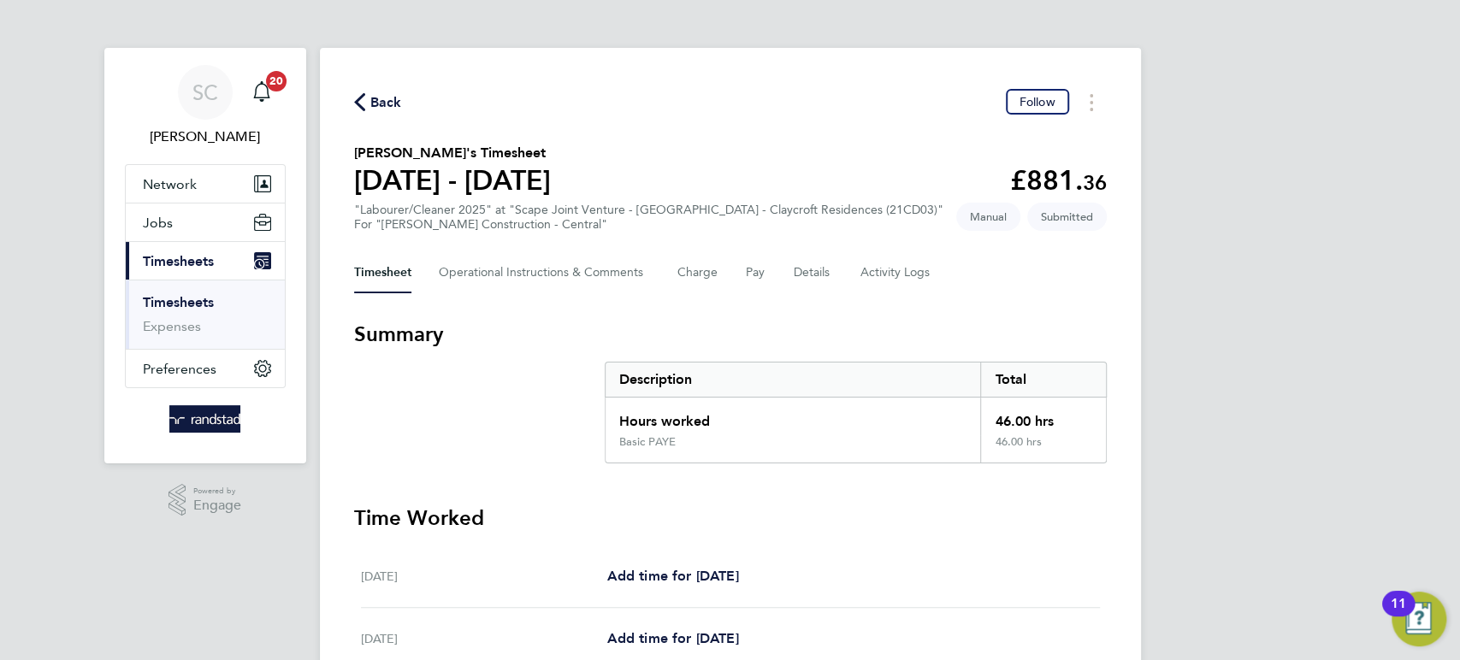
click at [390, 95] on span "Back" at bounding box center [386, 102] width 32 height 21
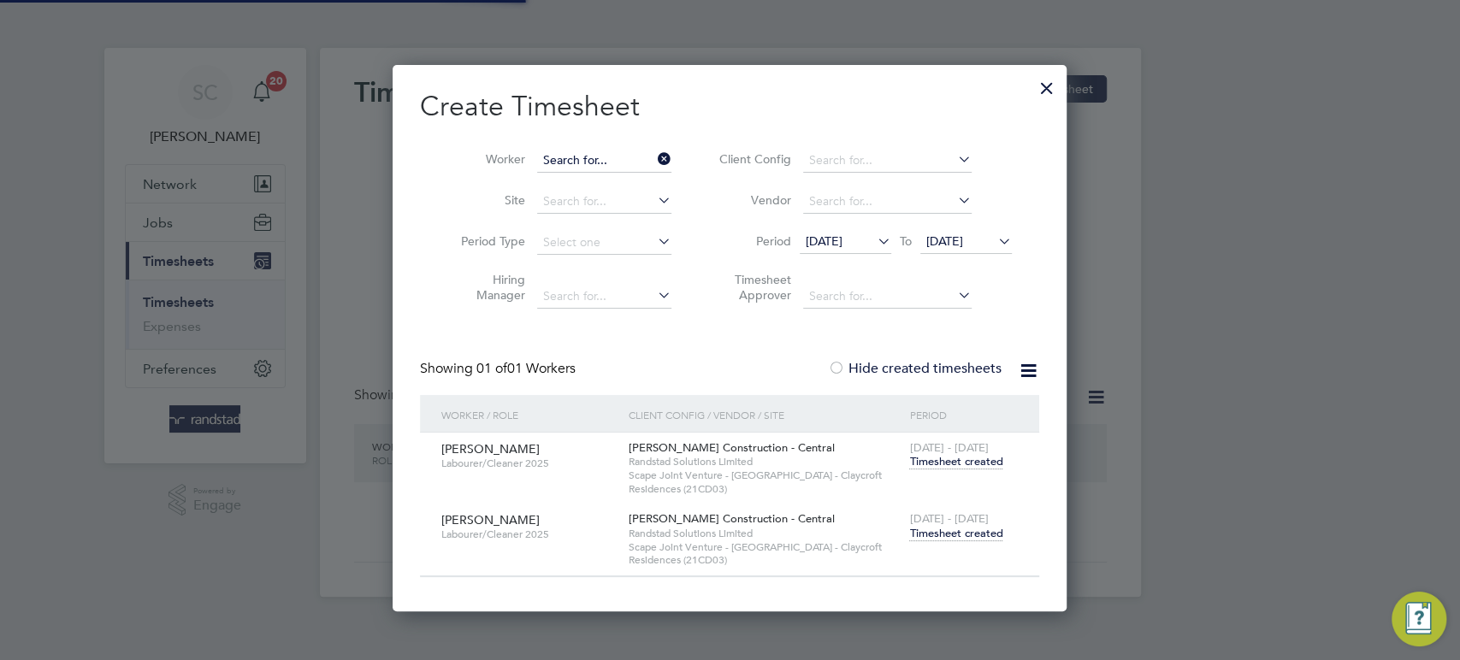
scroll to position [481, 663]
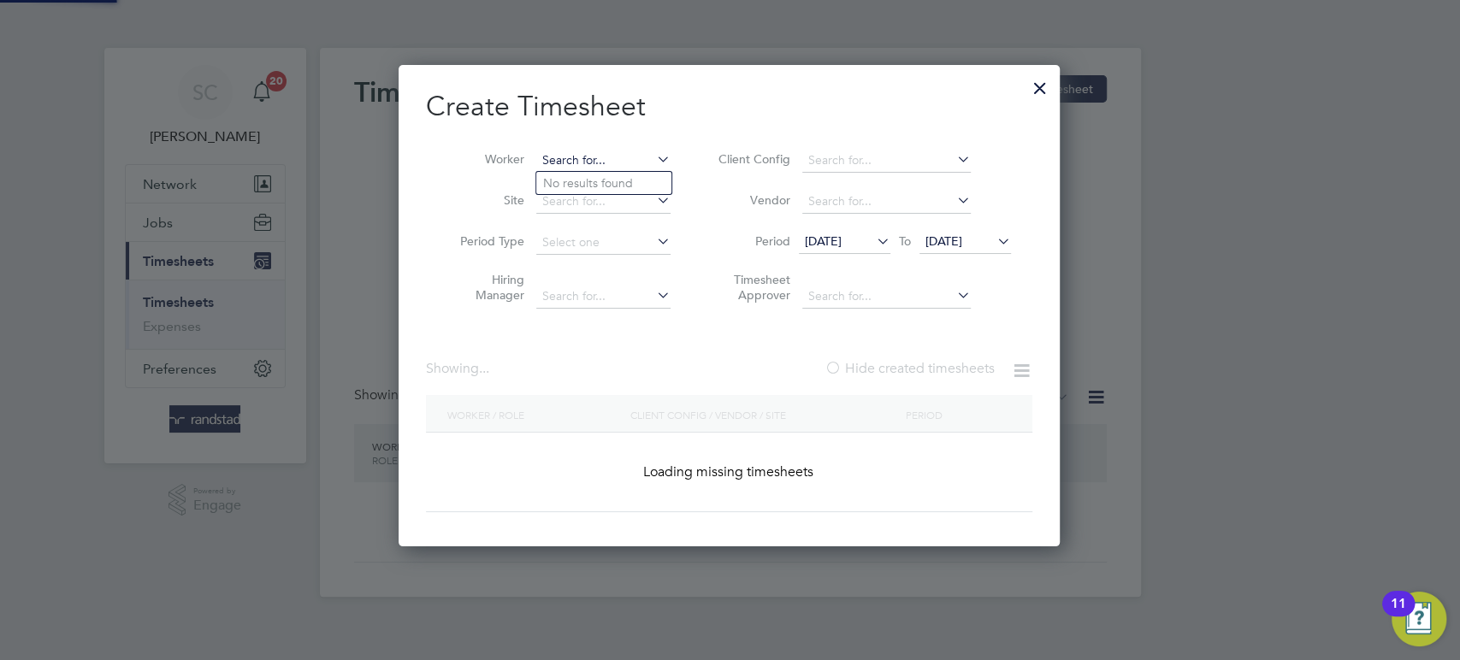
click at [602, 165] on input at bounding box center [603, 161] width 134 height 24
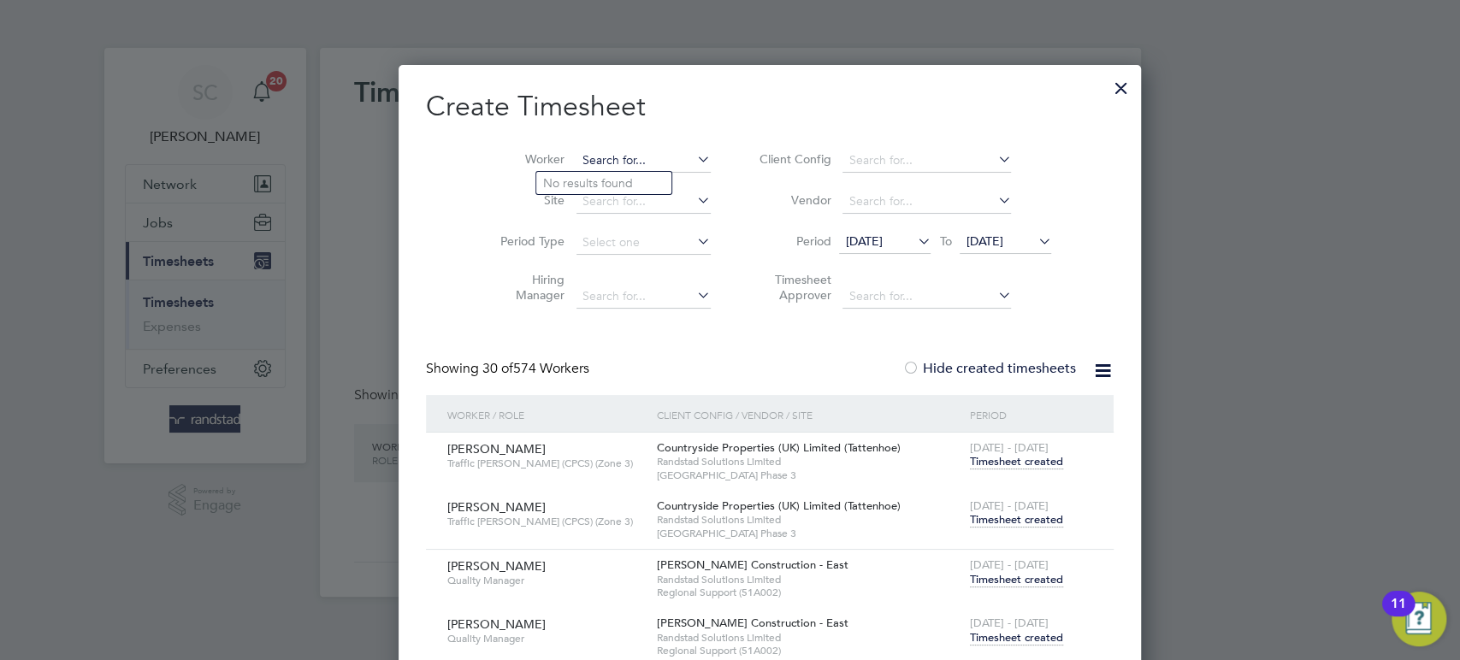
scroll to position [4113, 665]
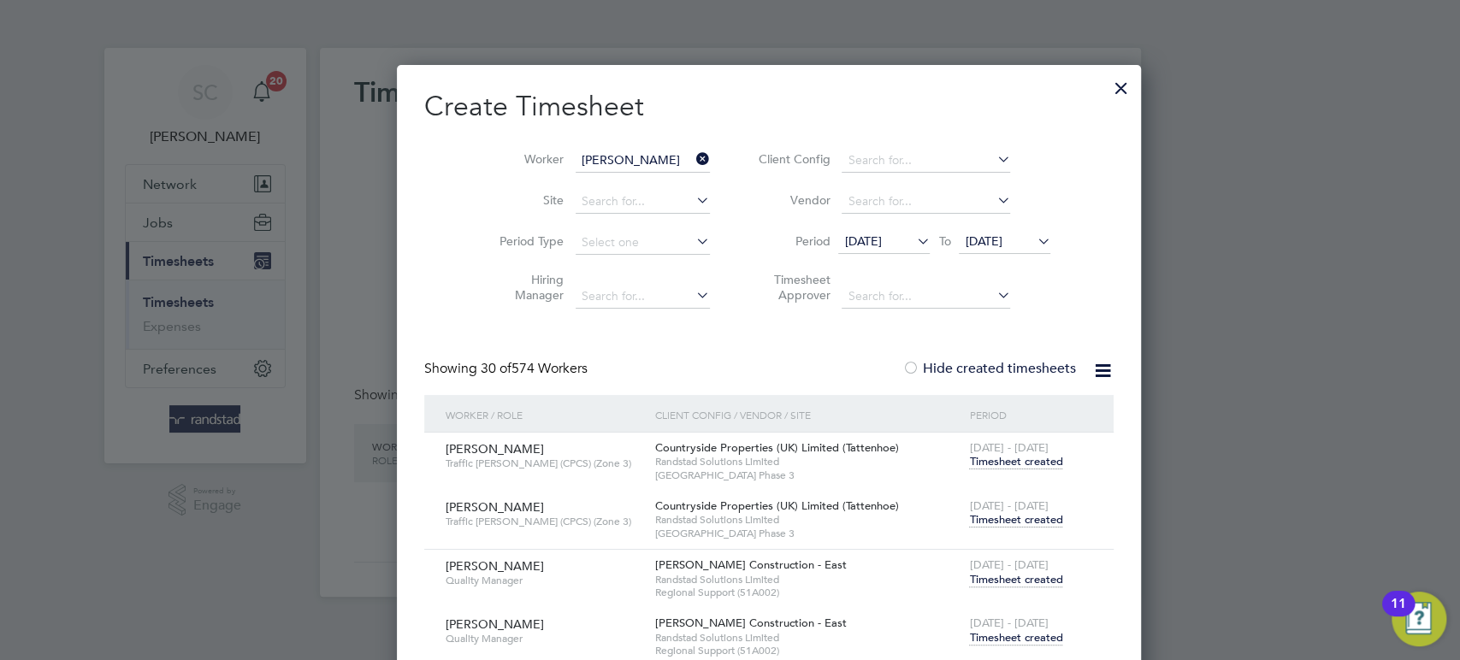
click at [615, 179] on li "[PERSON_NAME] ath" at bounding box center [618, 183] width 164 height 23
type input "[PERSON_NAME]"
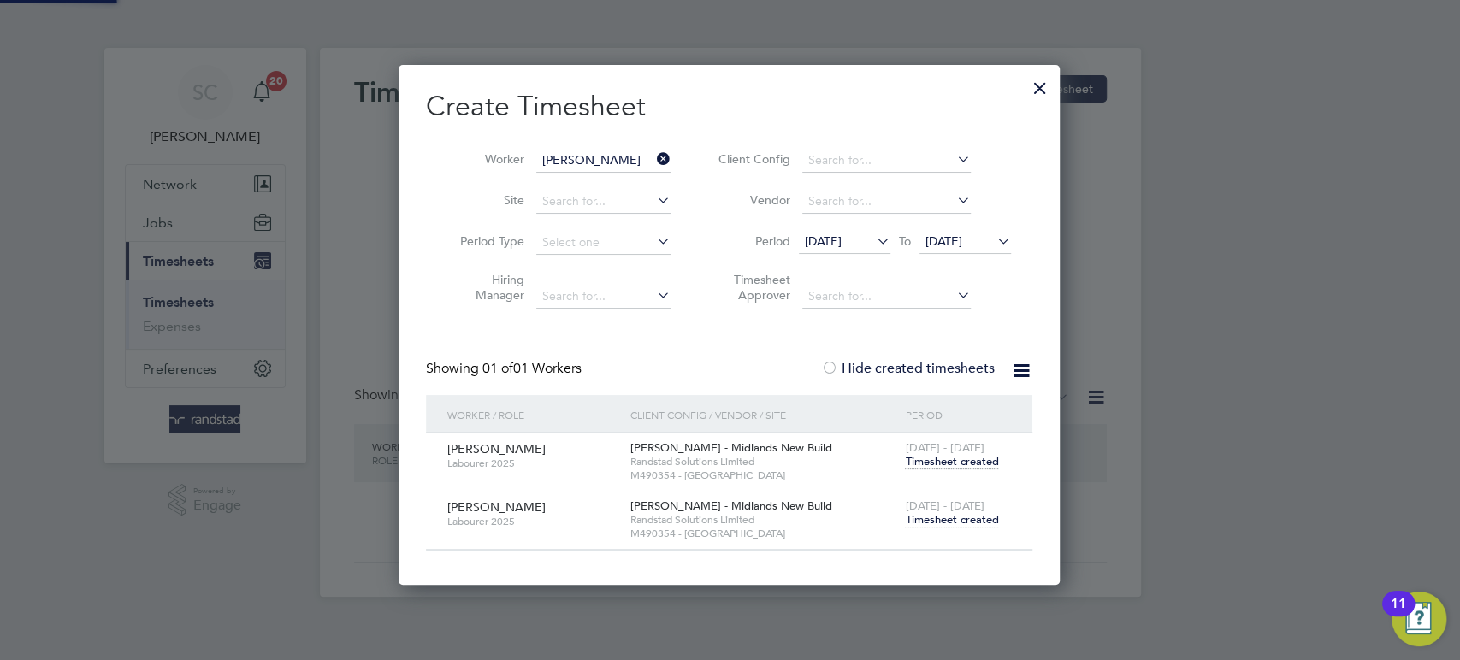
scroll to position [519, 663]
click at [951, 525] on span "Timesheet created" at bounding box center [951, 519] width 93 height 15
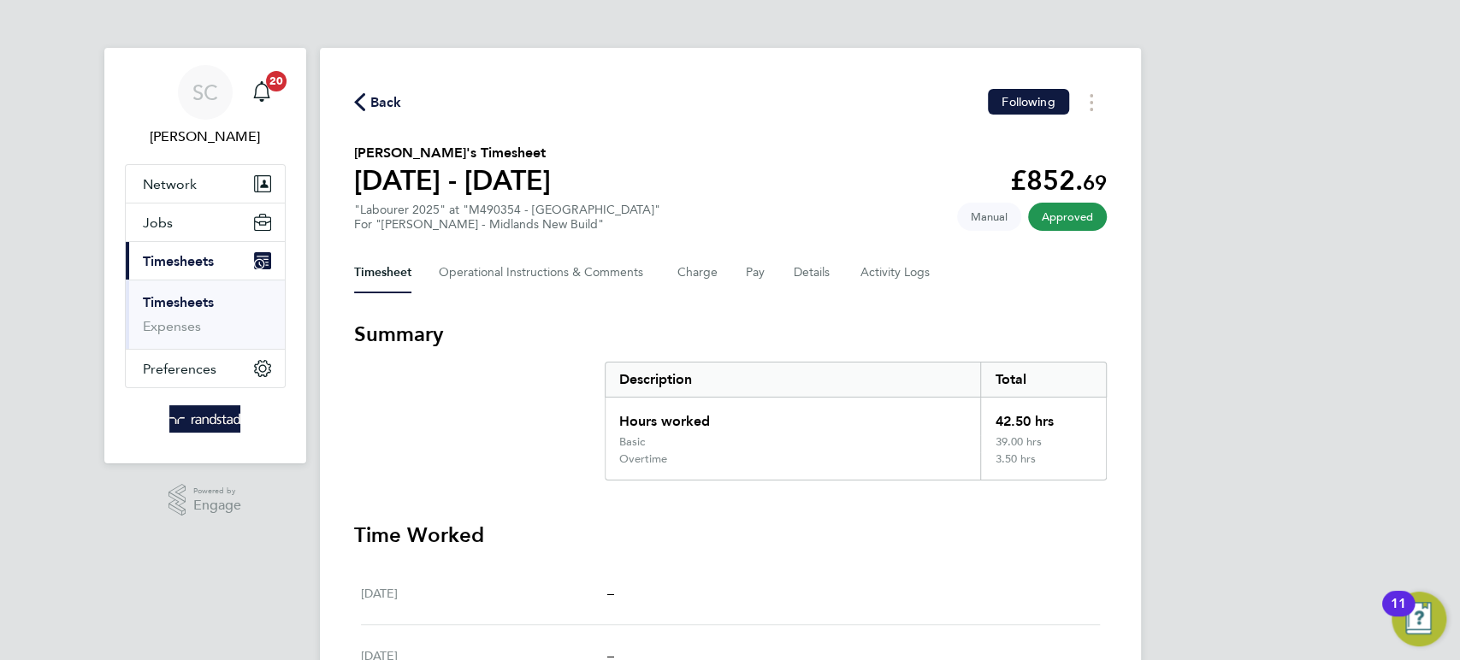
click at [386, 97] on span "Back" at bounding box center [386, 102] width 32 height 21
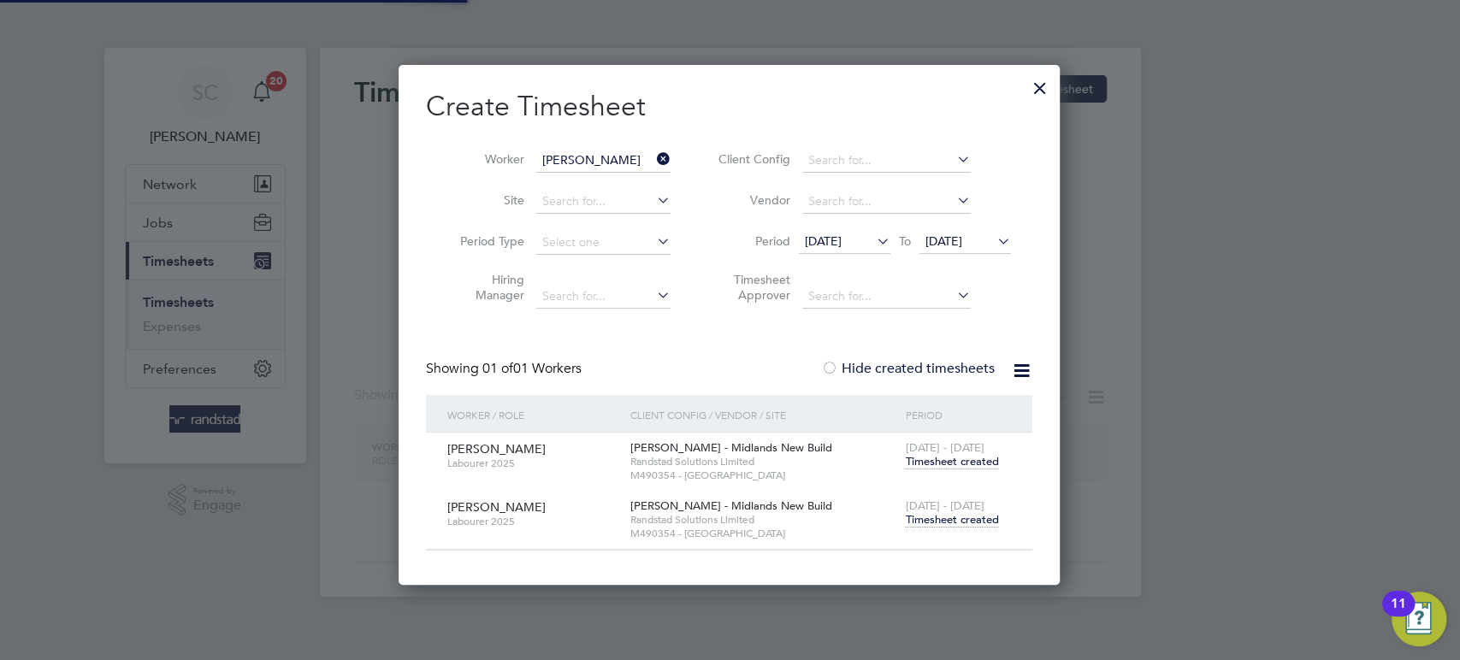
scroll to position [519, 663]
click at [583, 155] on input at bounding box center [603, 161] width 134 height 24
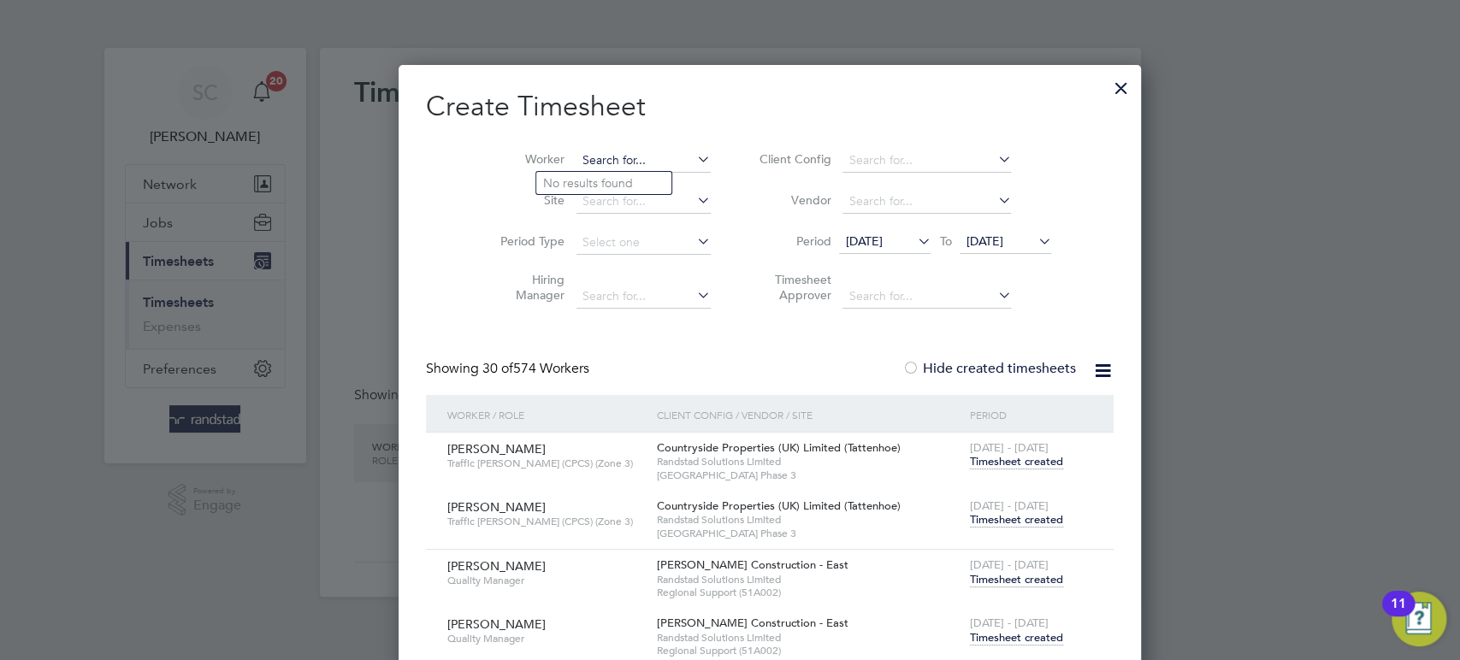
scroll to position [4113, 665]
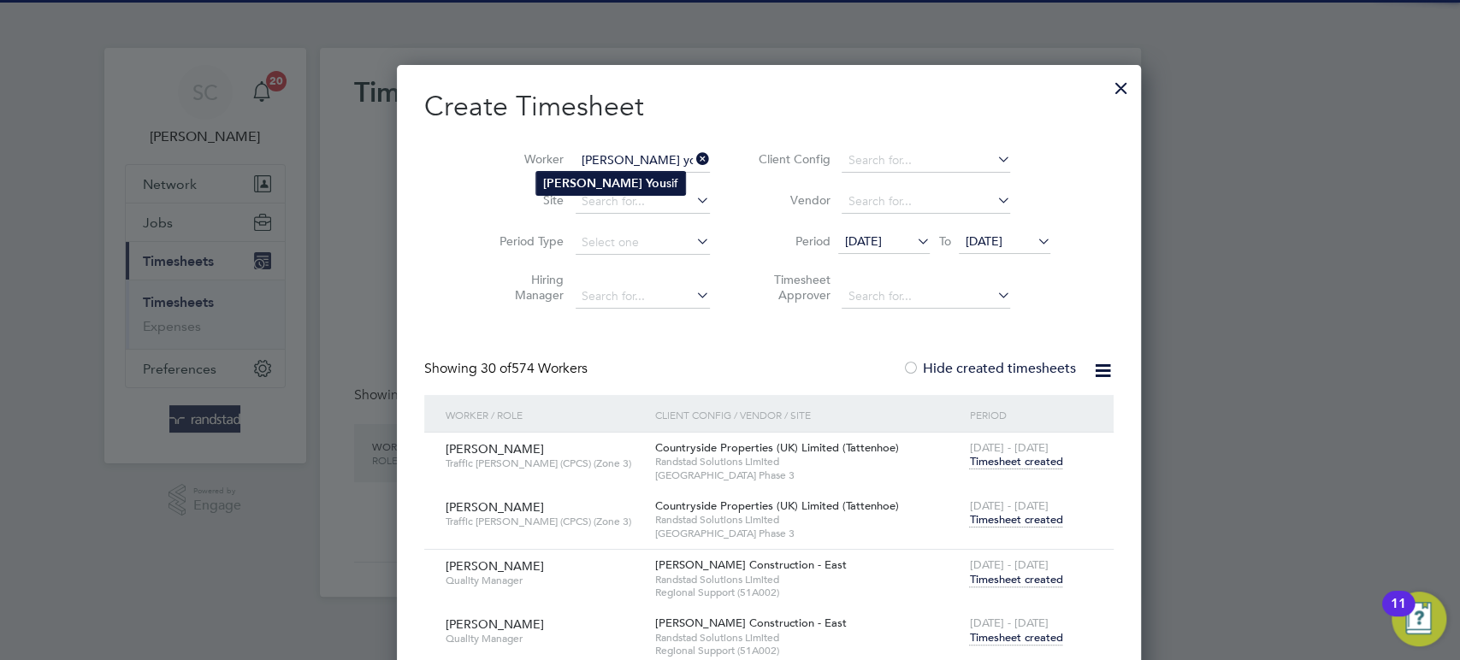
click at [572, 172] on li "[PERSON_NAME] You sif" at bounding box center [610, 183] width 149 height 23
type input "[PERSON_NAME]"
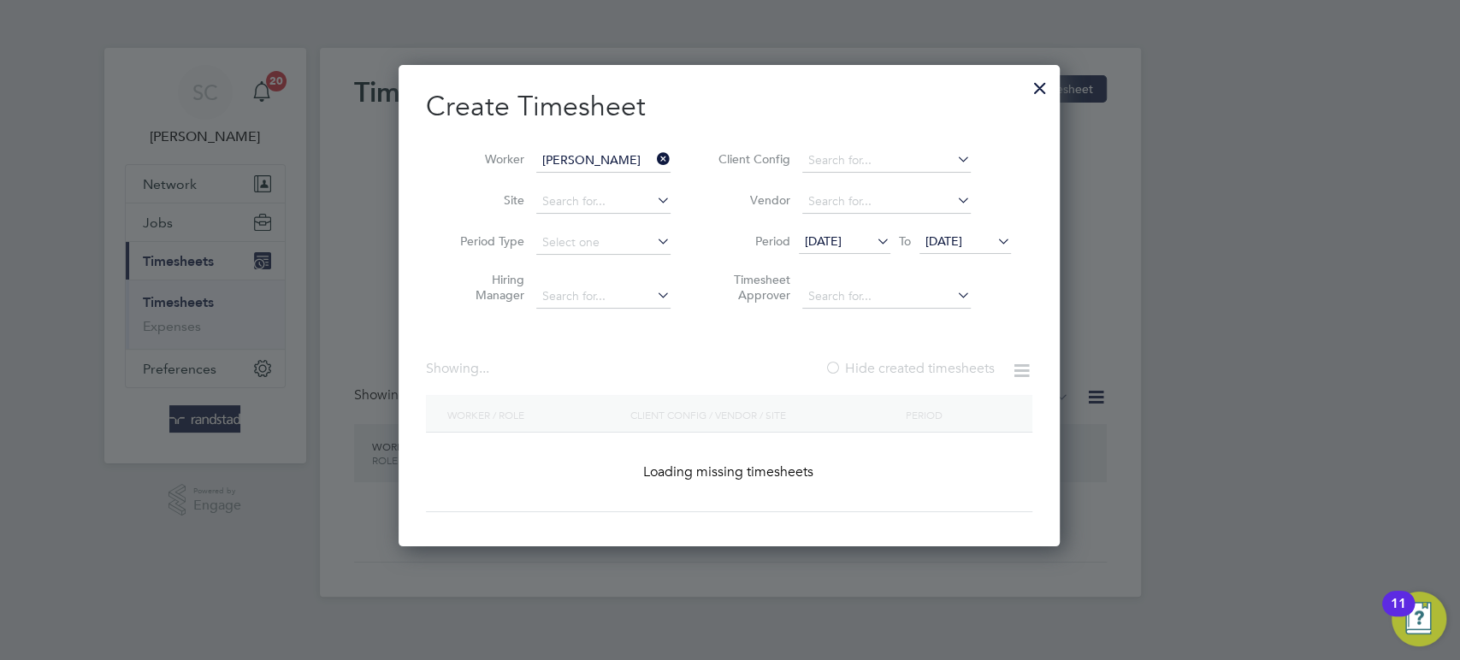
scroll to position [519, 663]
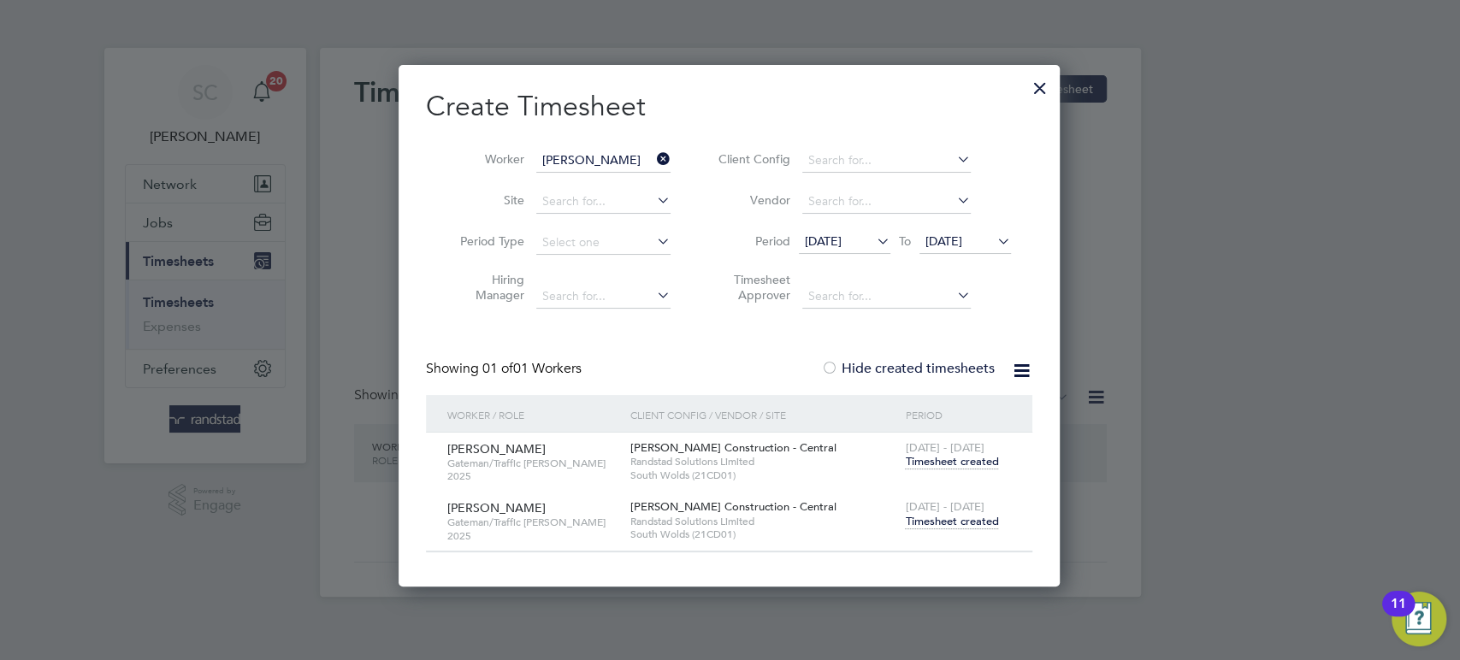
click at [969, 523] on span "Timesheet created" at bounding box center [951, 521] width 93 height 15
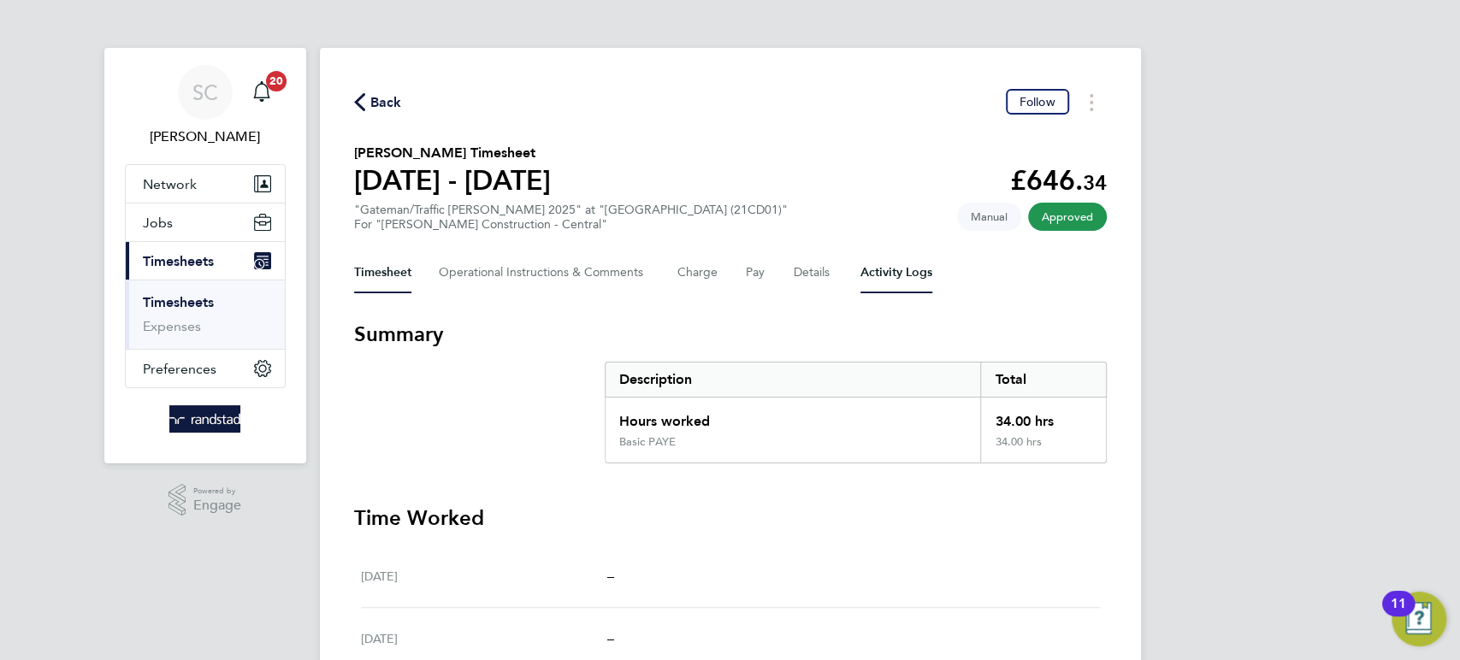
click at [885, 276] on Logs-tab "Activity Logs" at bounding box center [897, 272] width 72 height 41
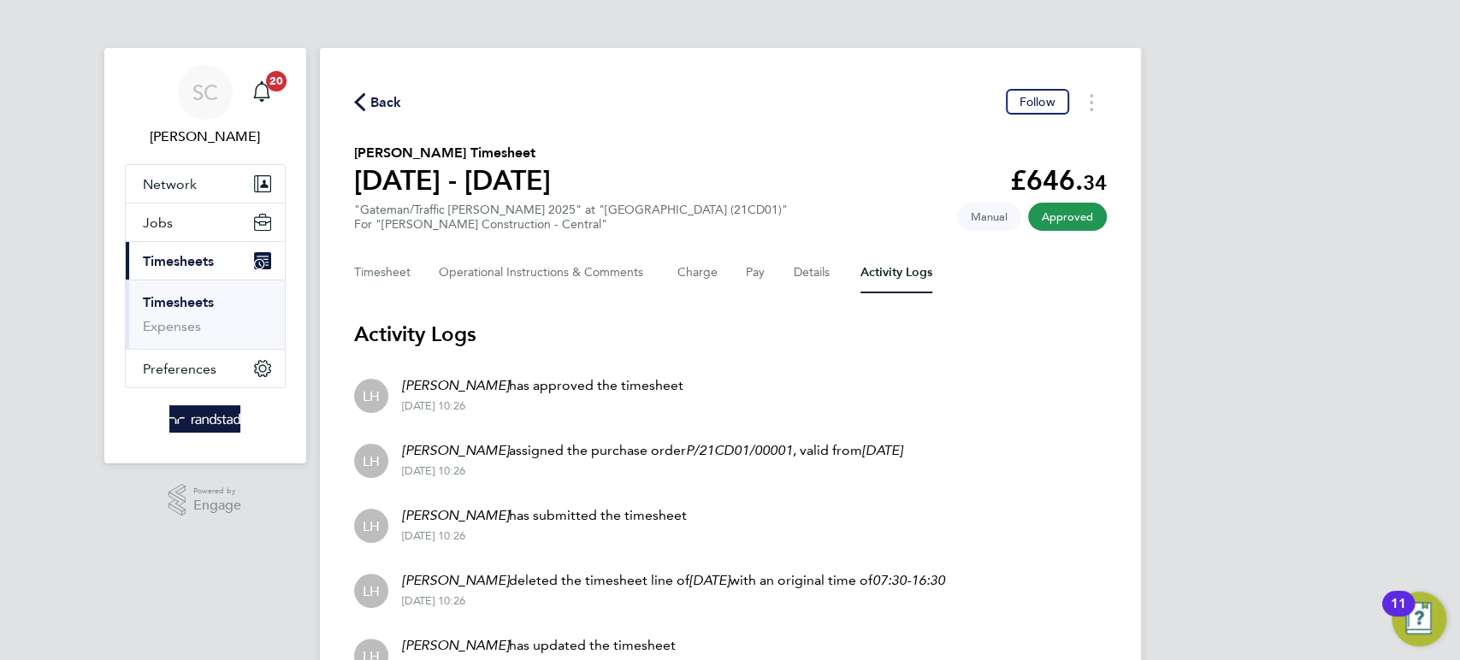
click at [376, 103] on span "Back" at bounding box center [386, 102] width 32 height 21
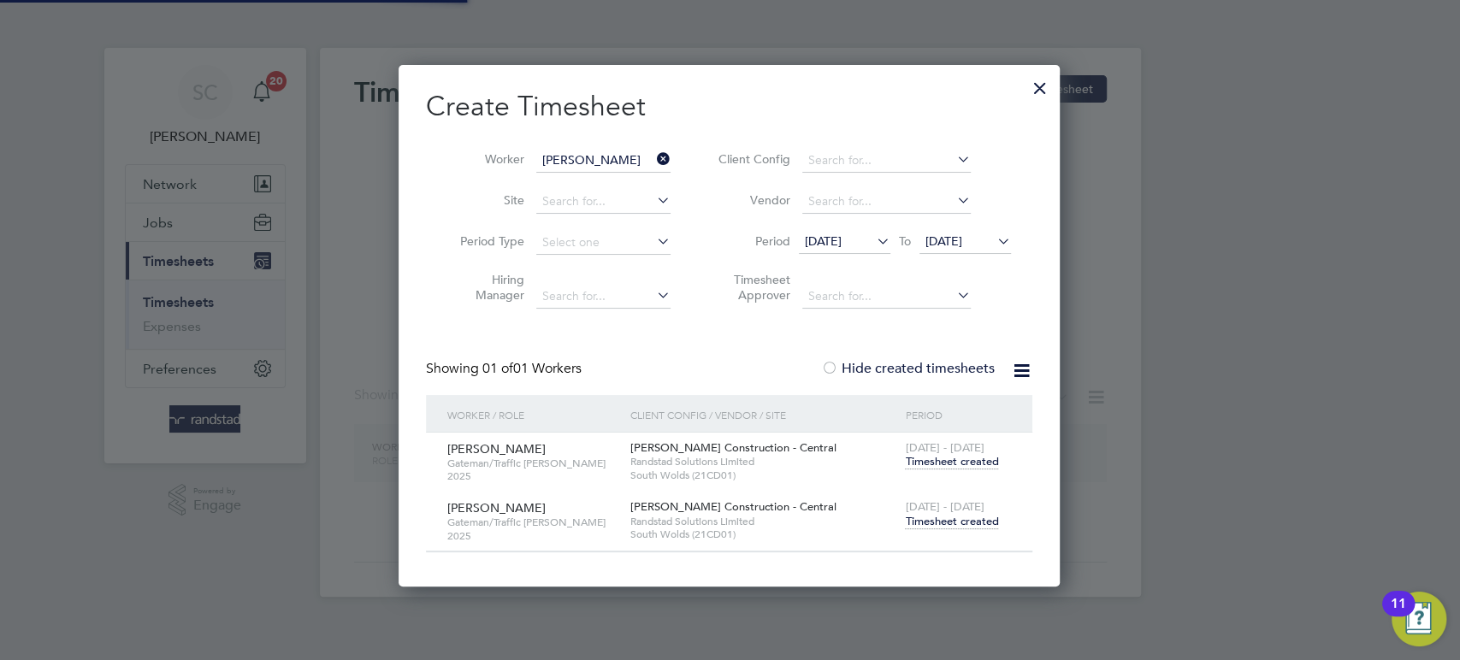
scroll to position [519, 663]
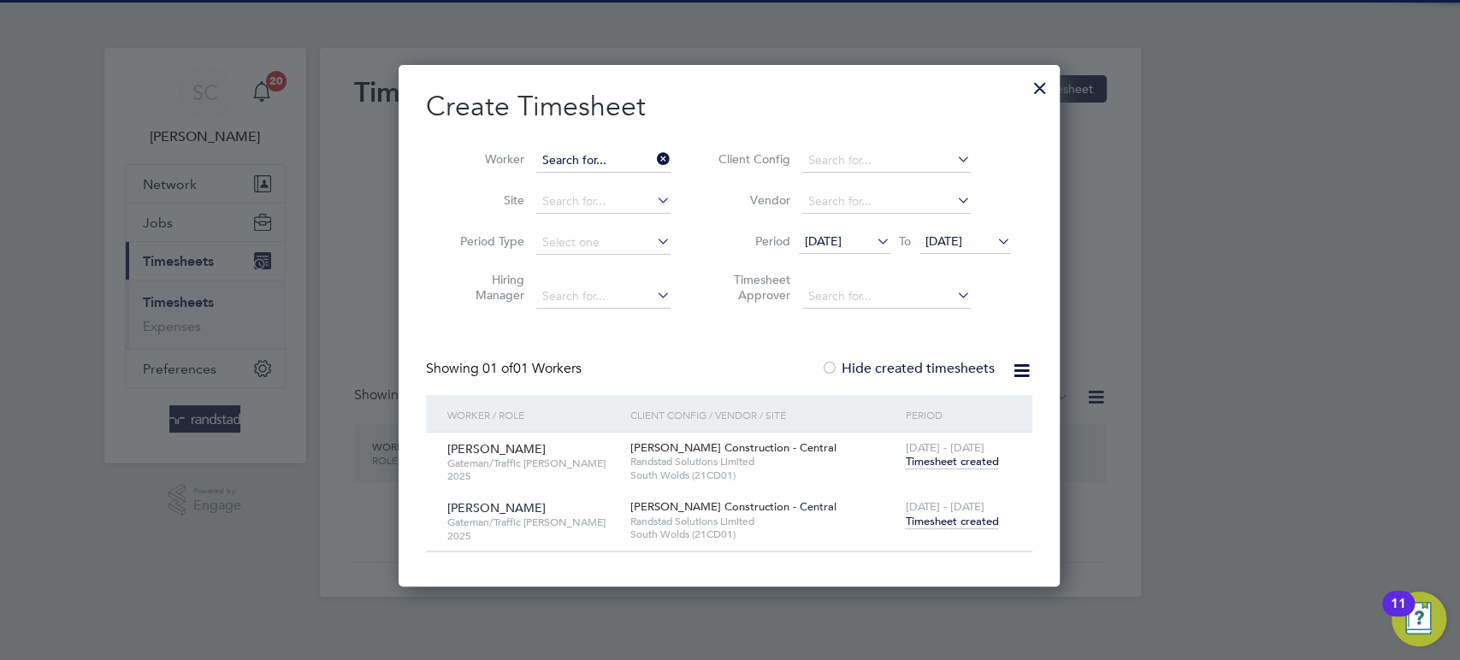
click at [569, 153] on input at bounding box center [603, 161] width 134 height 24
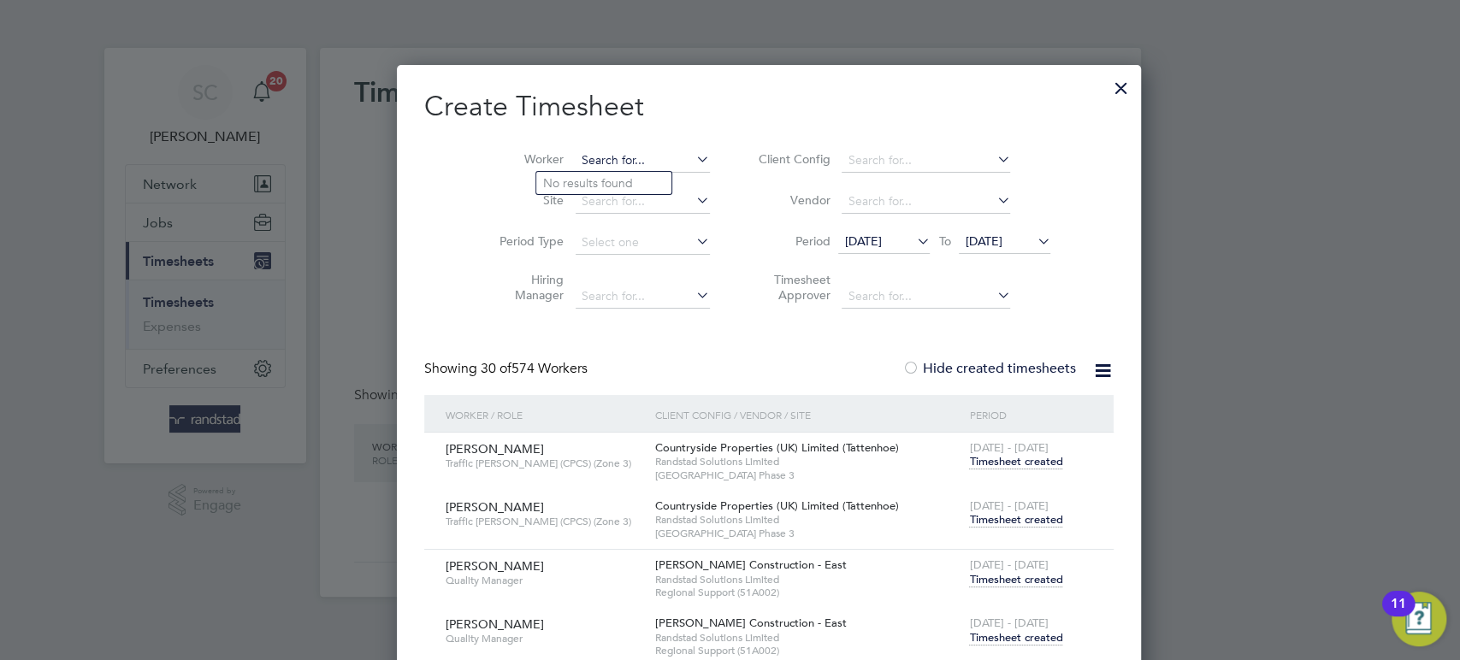
scroll to position [4113, 665]
click at [592, 229] on li "[PERSON_NAME] [PERSON_NAME]" at bounding box center [697, 229] width 323 height 23
type input "[PERSON_NAME] [PERSON_NAME]"
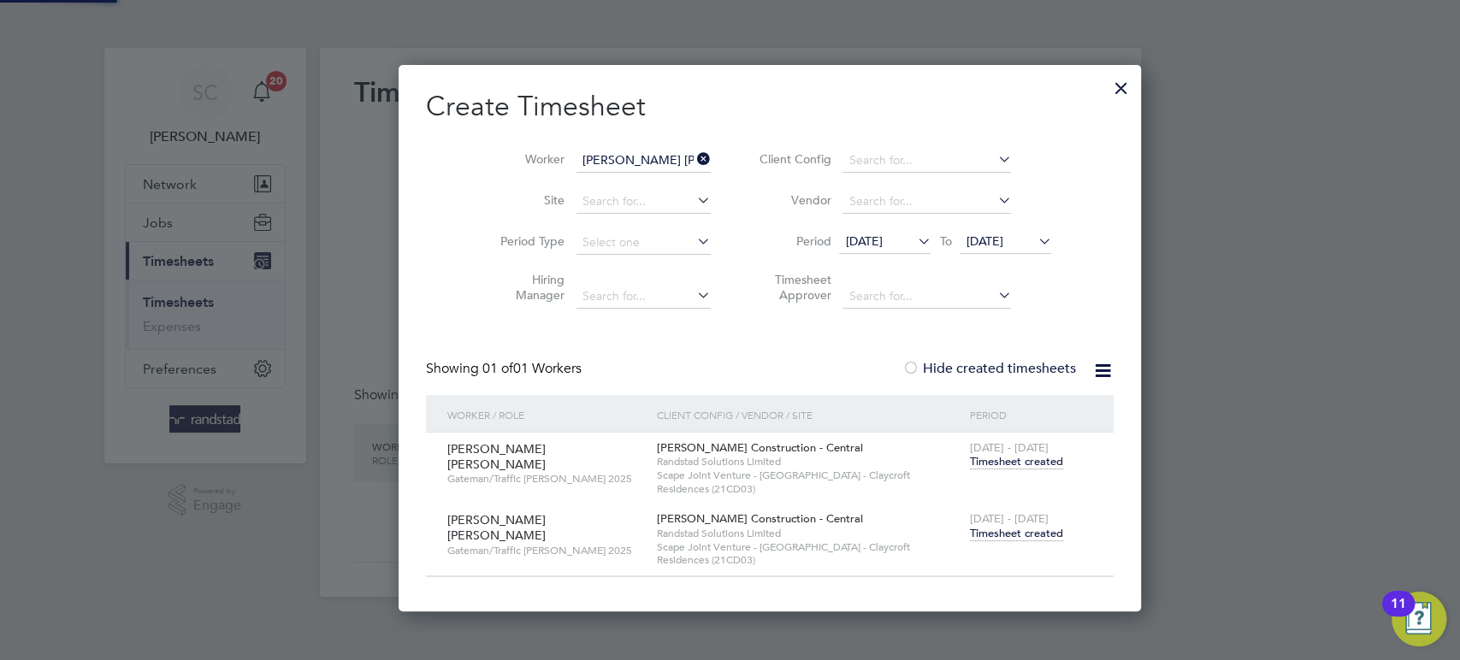
scroll to position [546, 728]
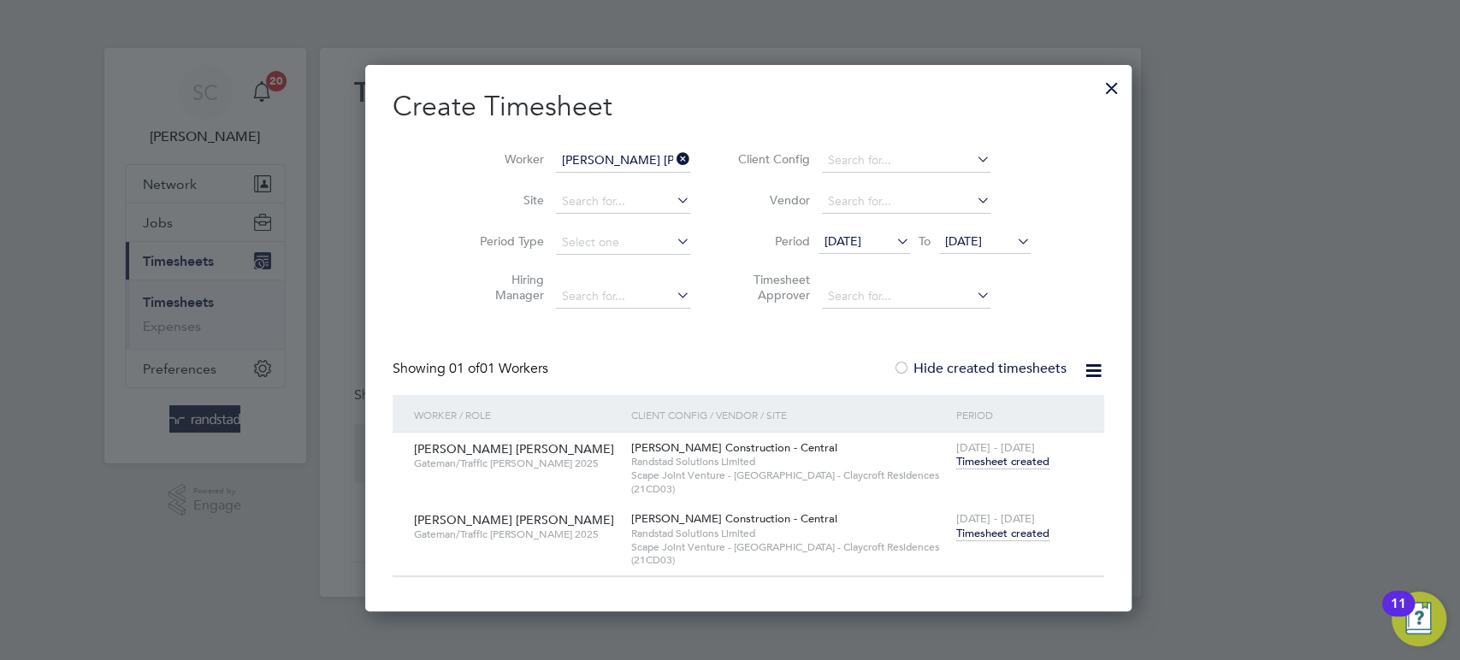
click at [956, 534] on span "Timesheet created" at bounding box center [1002, 533] width 93 height 15
